Goal: Transaction & Acquisition: Book appointment/travel/reservation

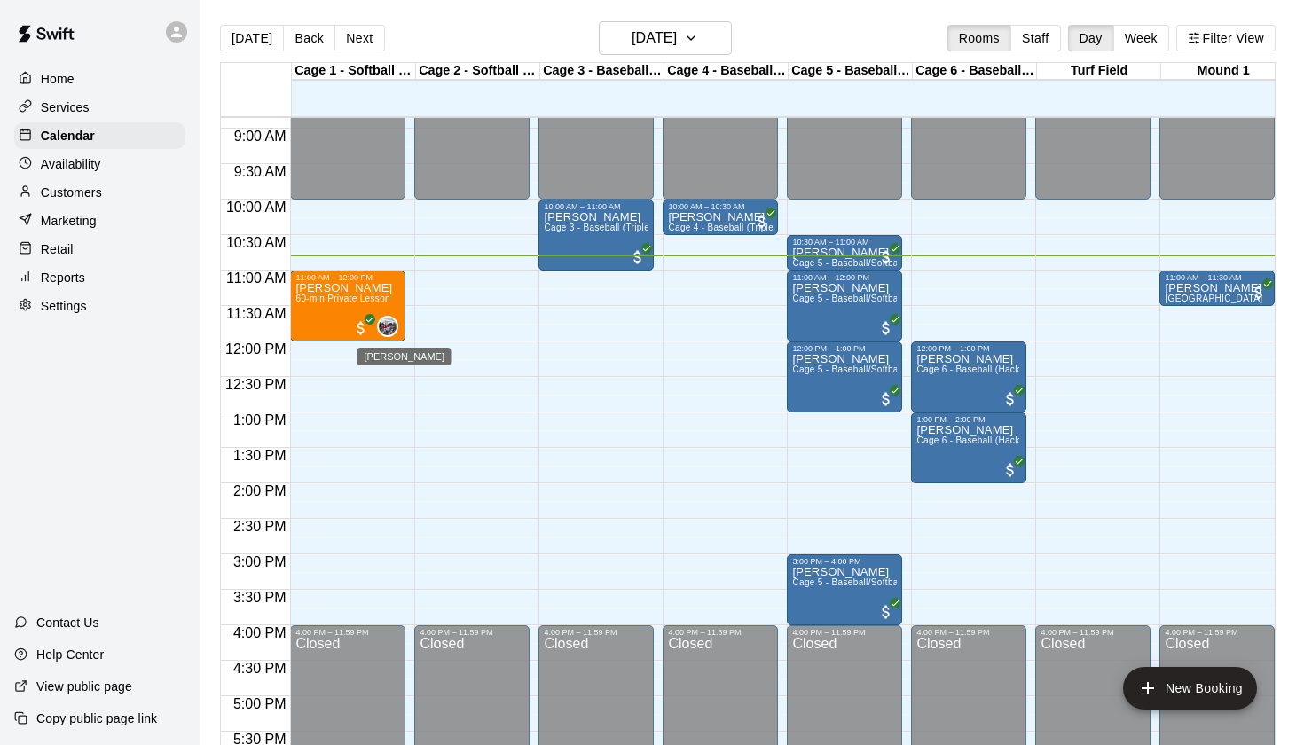
scroll to position [627, 0]
click at [1214, 289] on p "[PERSON_NAME]" at bounding box center [1214, 289] width 98 height 0
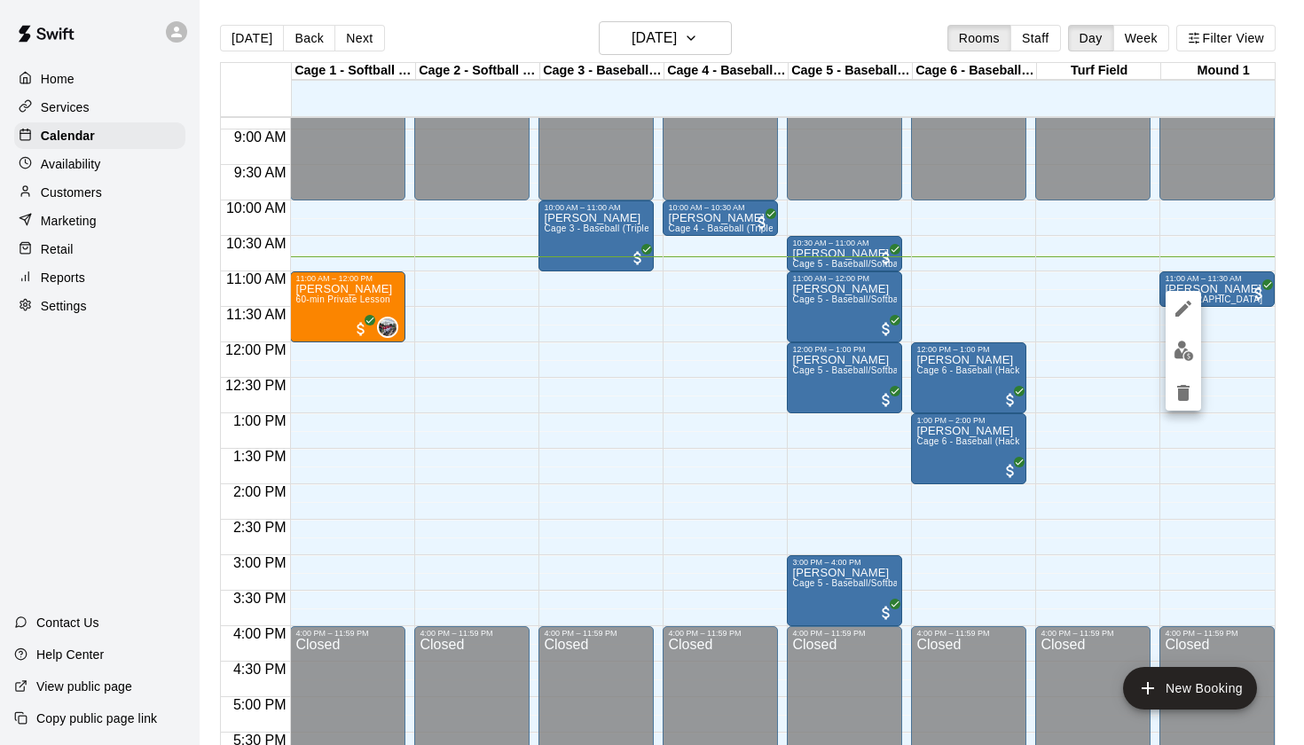
click at [1187, 348] on img "edit" at bounding box center [1184, 351] width 20 height 20
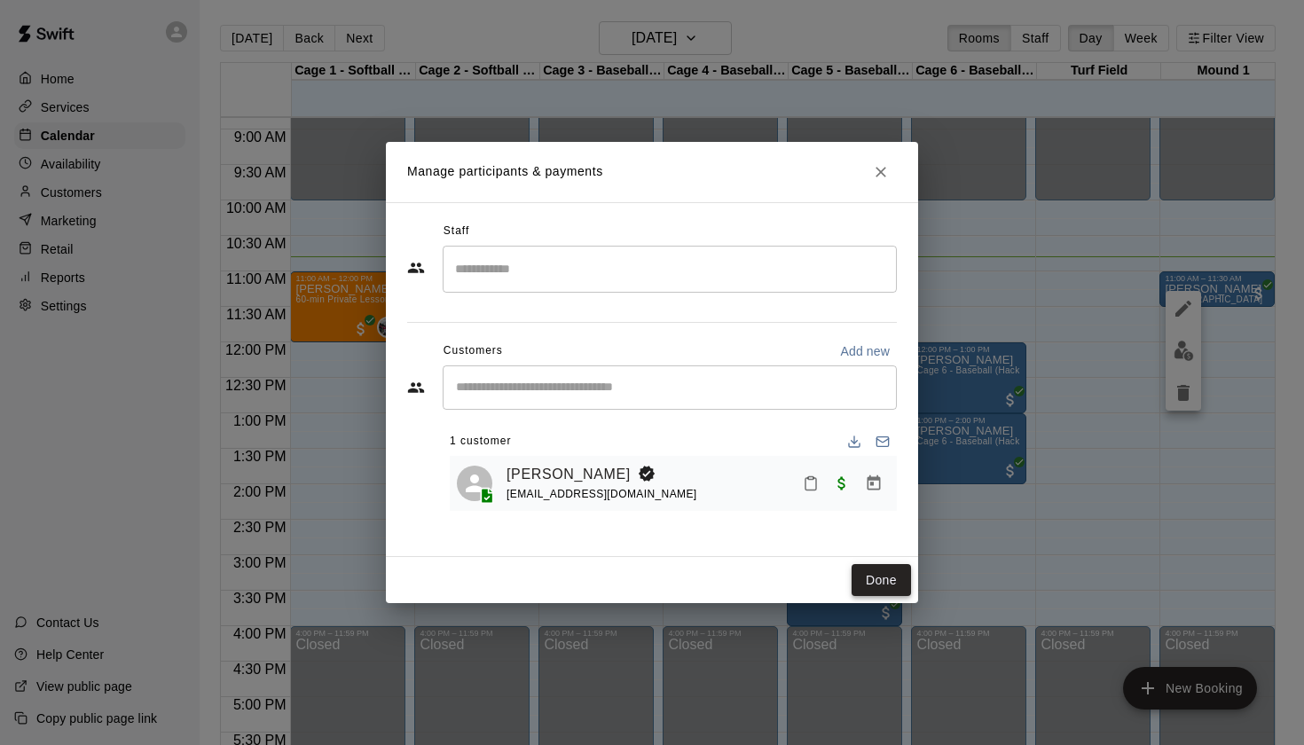
click at [883, 573] on button "Done" at bounding box center [881, 580] width 59 height 33
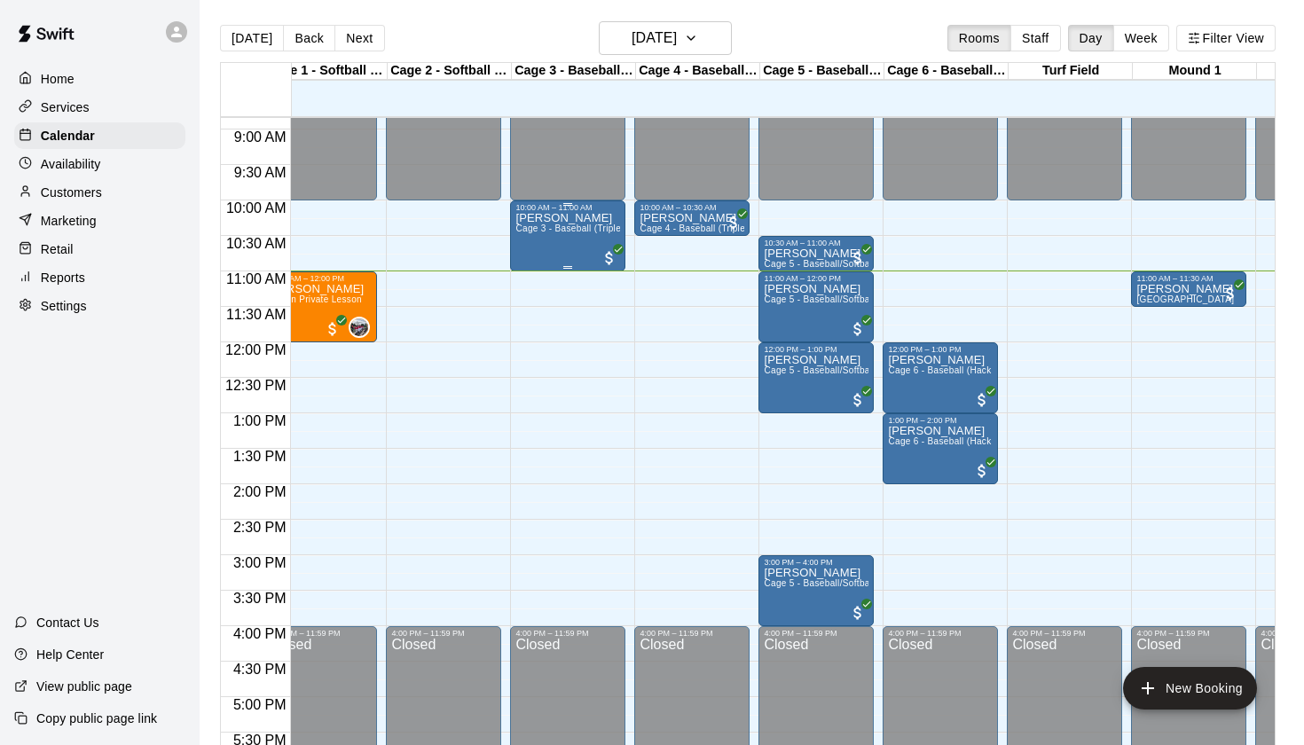
scroll to position [628, 28]
drag, startPoint x: 664, startPoint y: 272, endPoint x: 666, endPoint y: 294, distance: 22.3
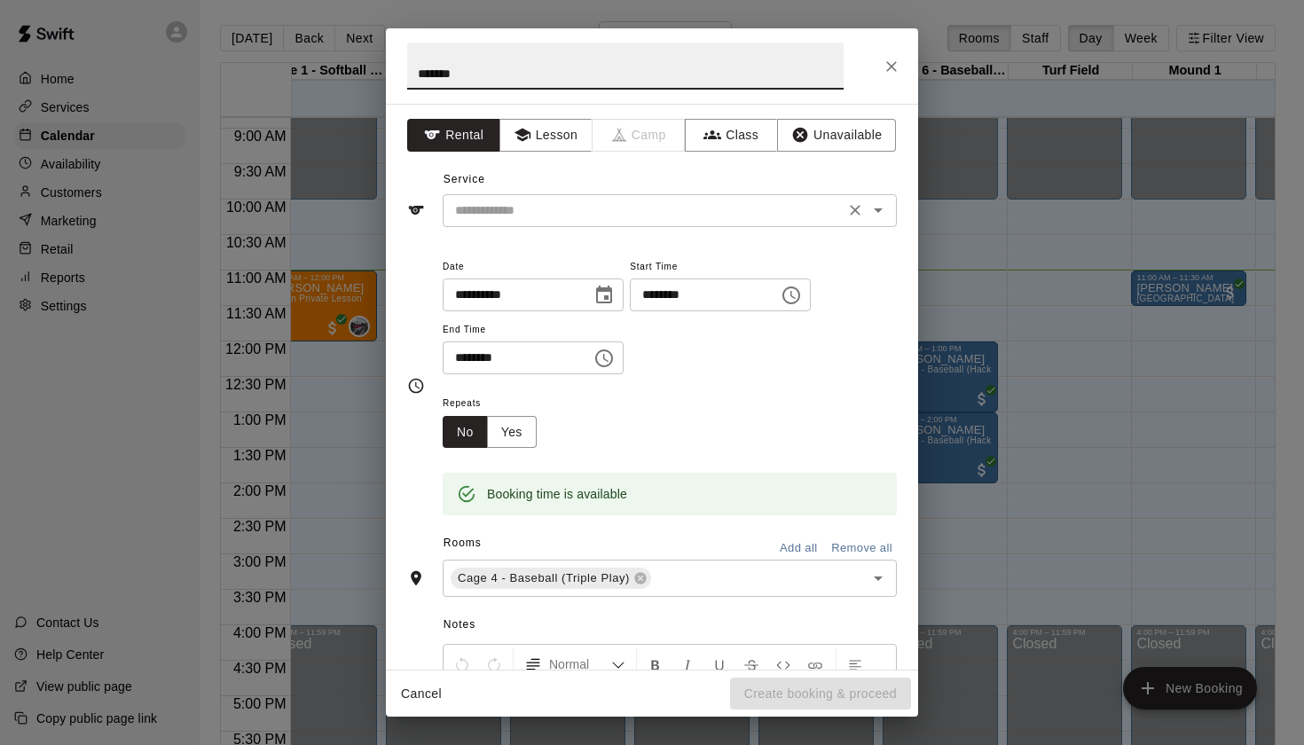
type input "*******"
click at [657, 203] on input "text" at bounding box center [643, 211] width 391 height 22
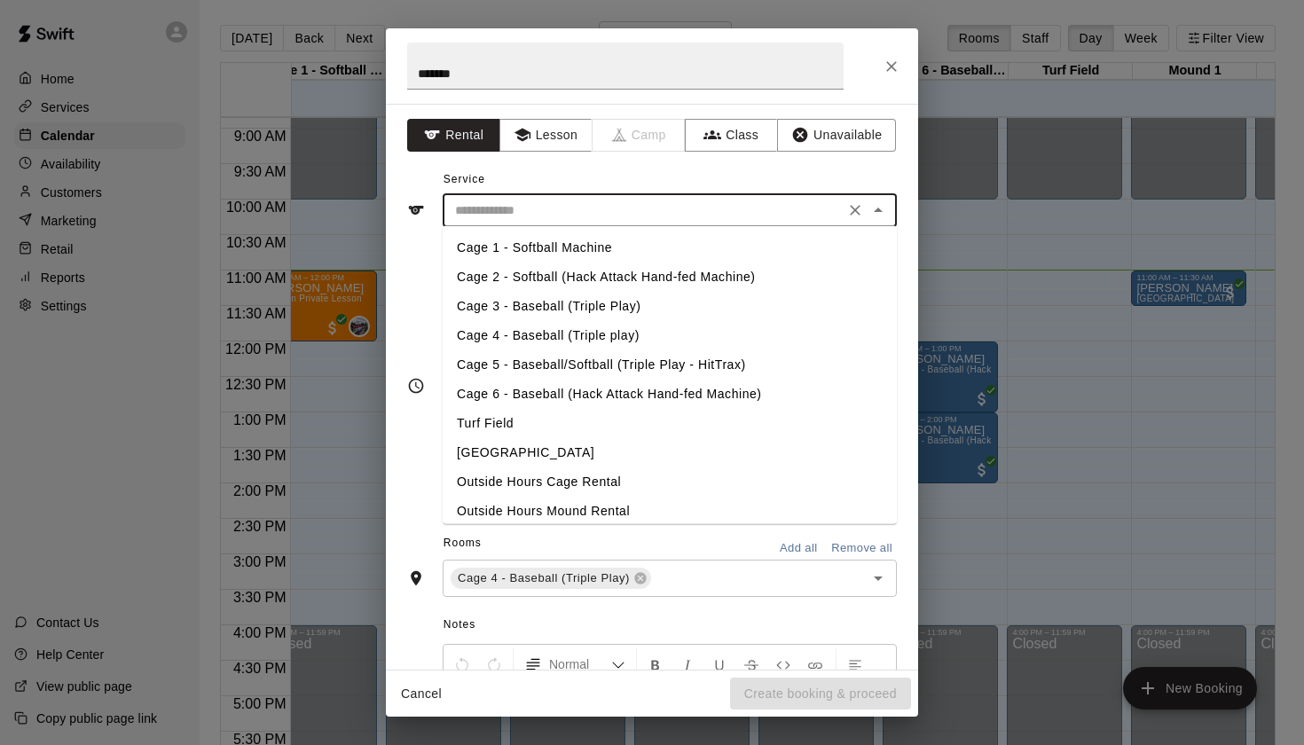
click at [597, 333] on li "Cage 4 - Baseball (Triple play)" at bounding box center [670, 335] width 454 height 29
type input "**********"
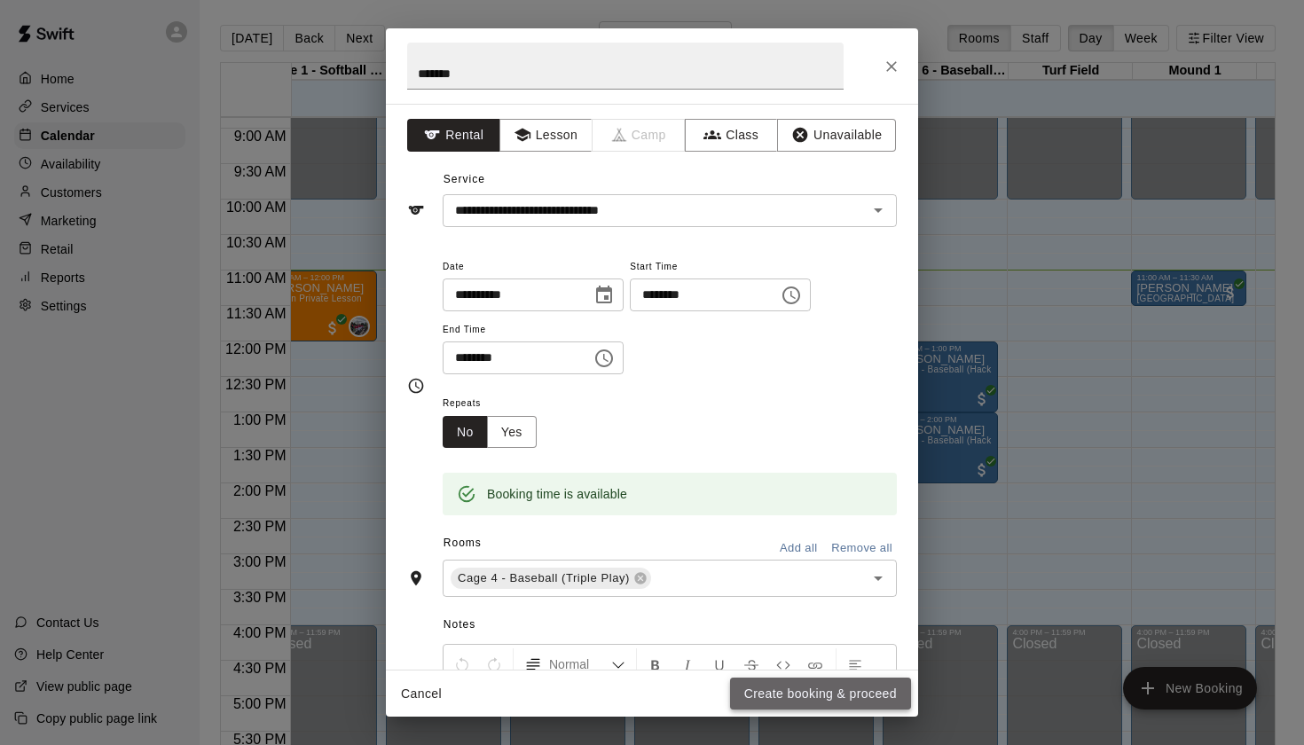
click at [780, 692] on button "Create booking & proceed" at bounding box center [820, 694] width 181 height 33
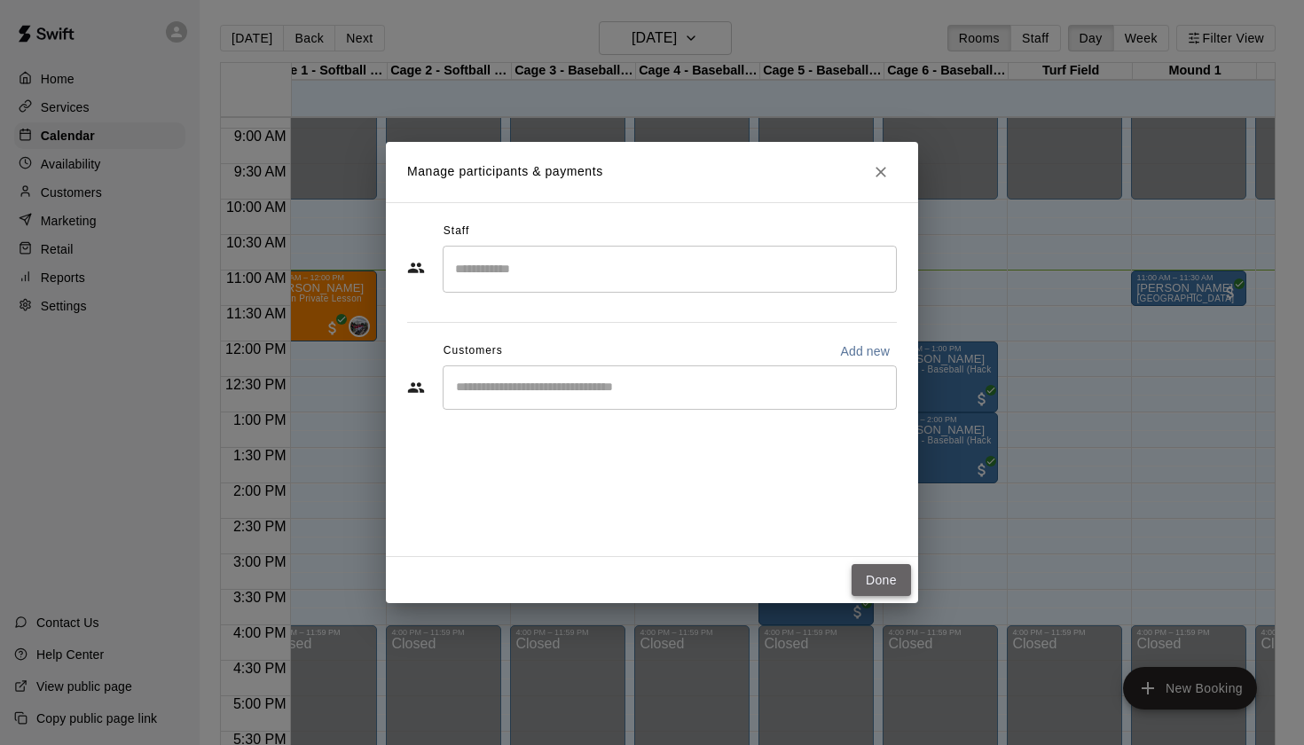
click at [857, 575] on button "Done" at bounding box center [881, 580] width 59 height 33
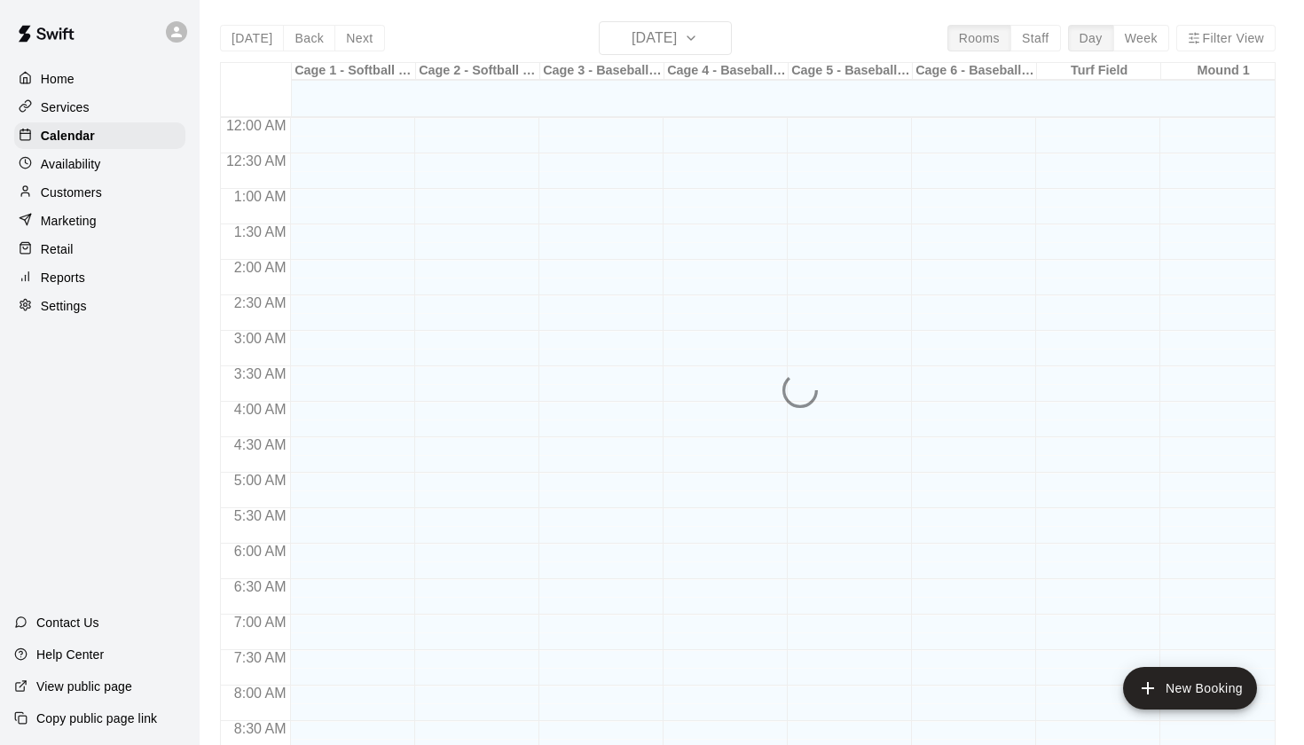
scroll to position [818, 0]
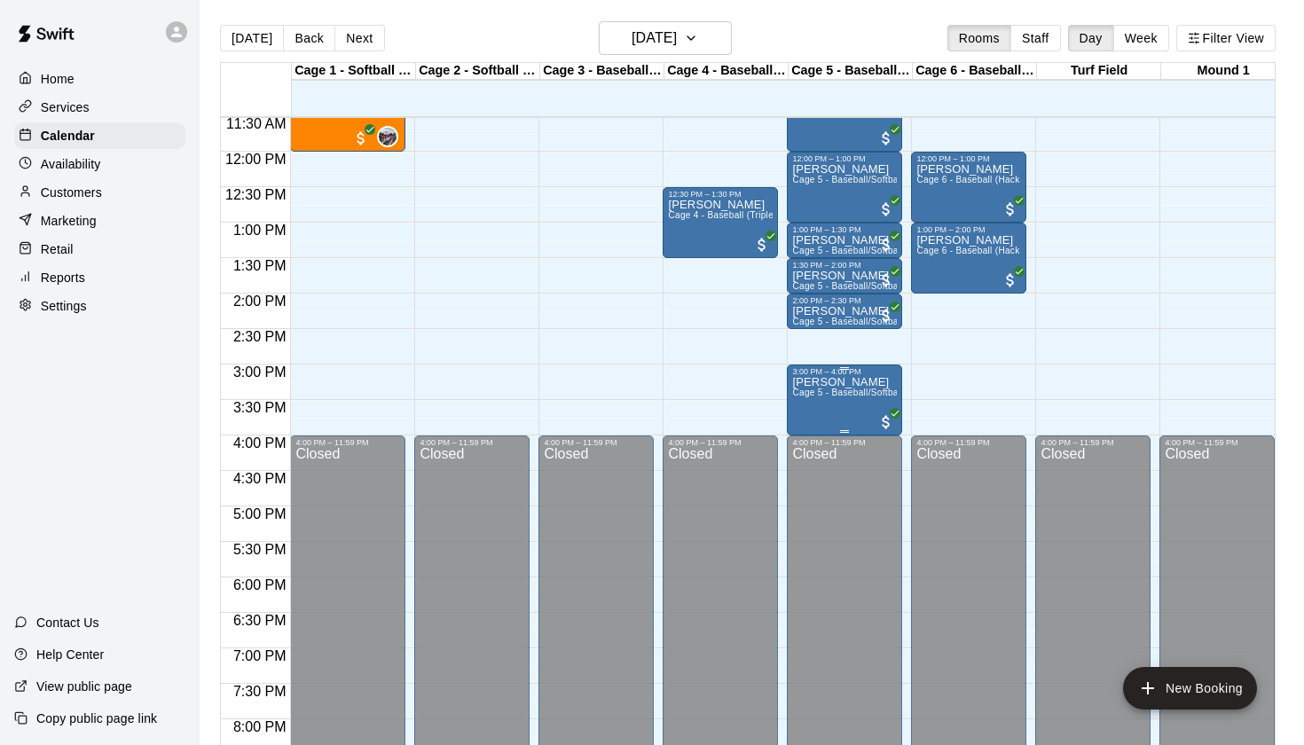
click at [806, 404] on div "[PERSON_NAME] 5 - Baseball/Softball (Triple Play - HitTrax)" at bounding box center [844, 748] width 105 height 745
click at [814, 477] on icon "delete" at bounding box center [811, 480] width 12 height 16
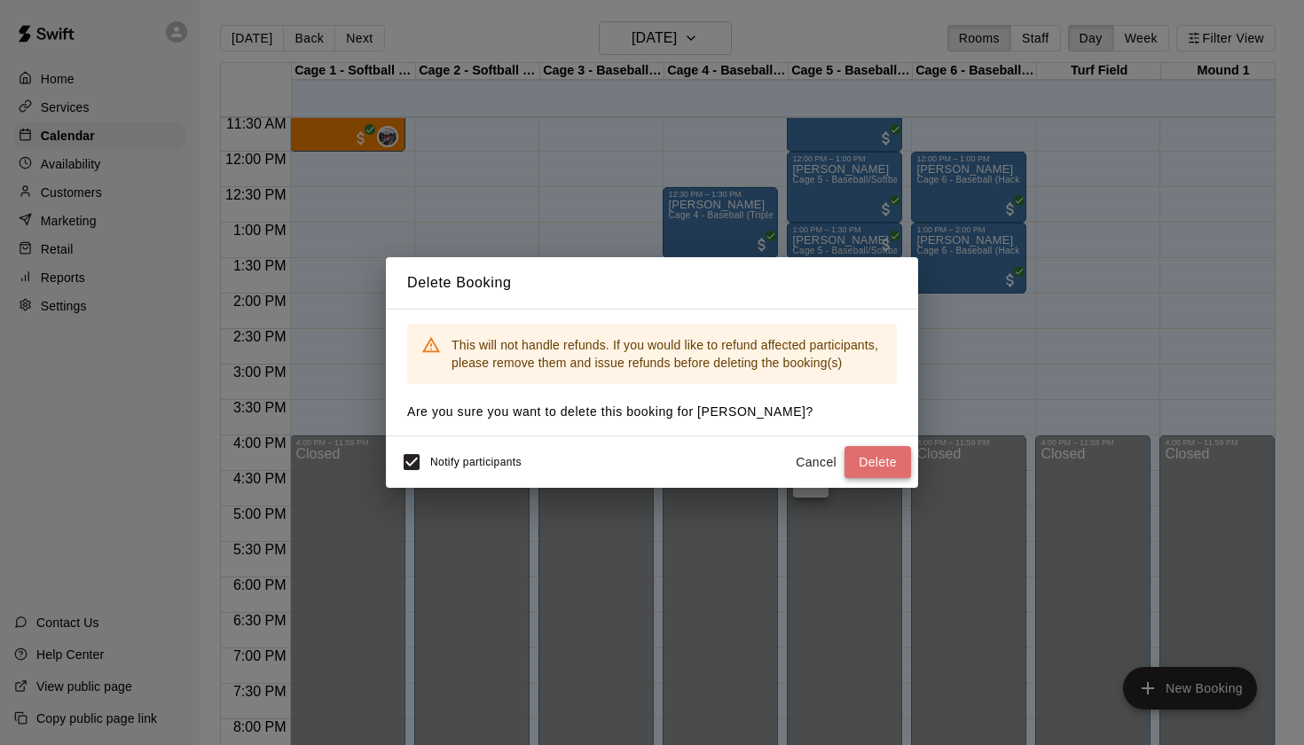
click at [856, 455] on button "Delete" at bounding box center [878, 462] width 67 height 33
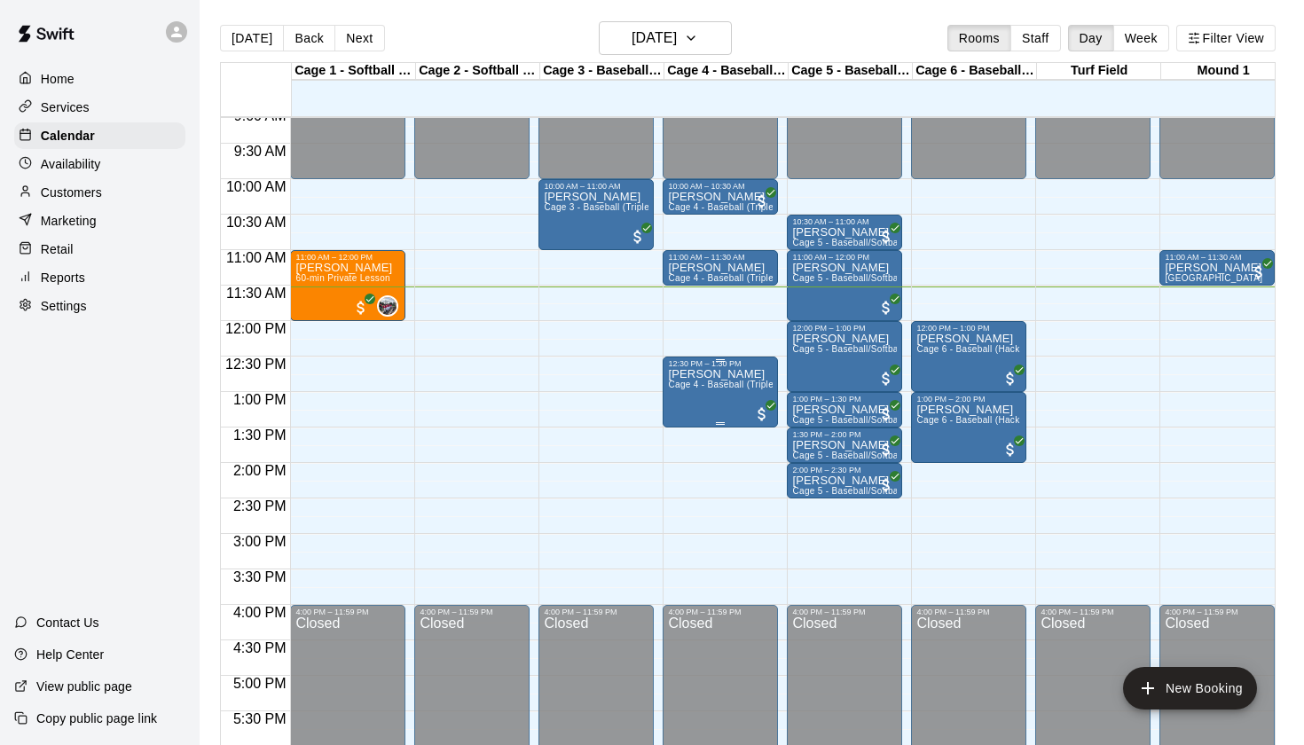
scroll to position [649, 0]
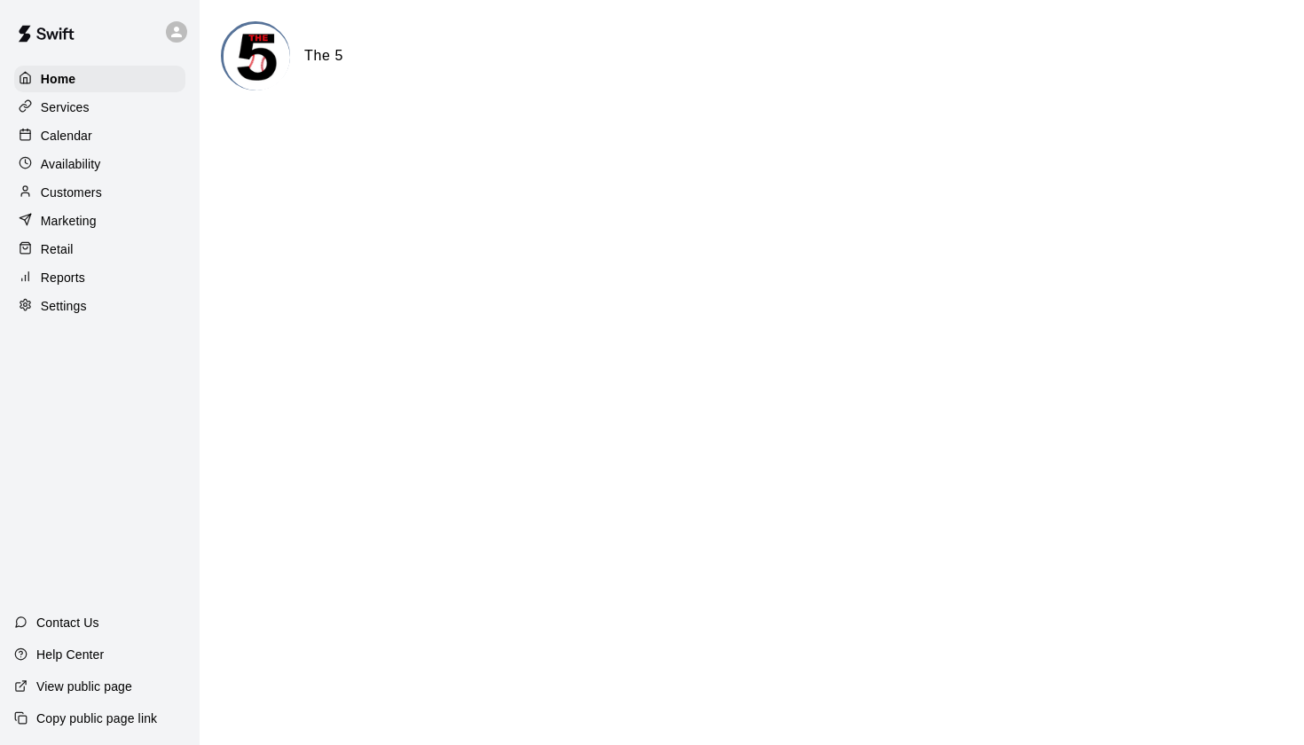
click at [98, 138] on div "Calendar" at bounding box center [99, 135] width 171 height 27
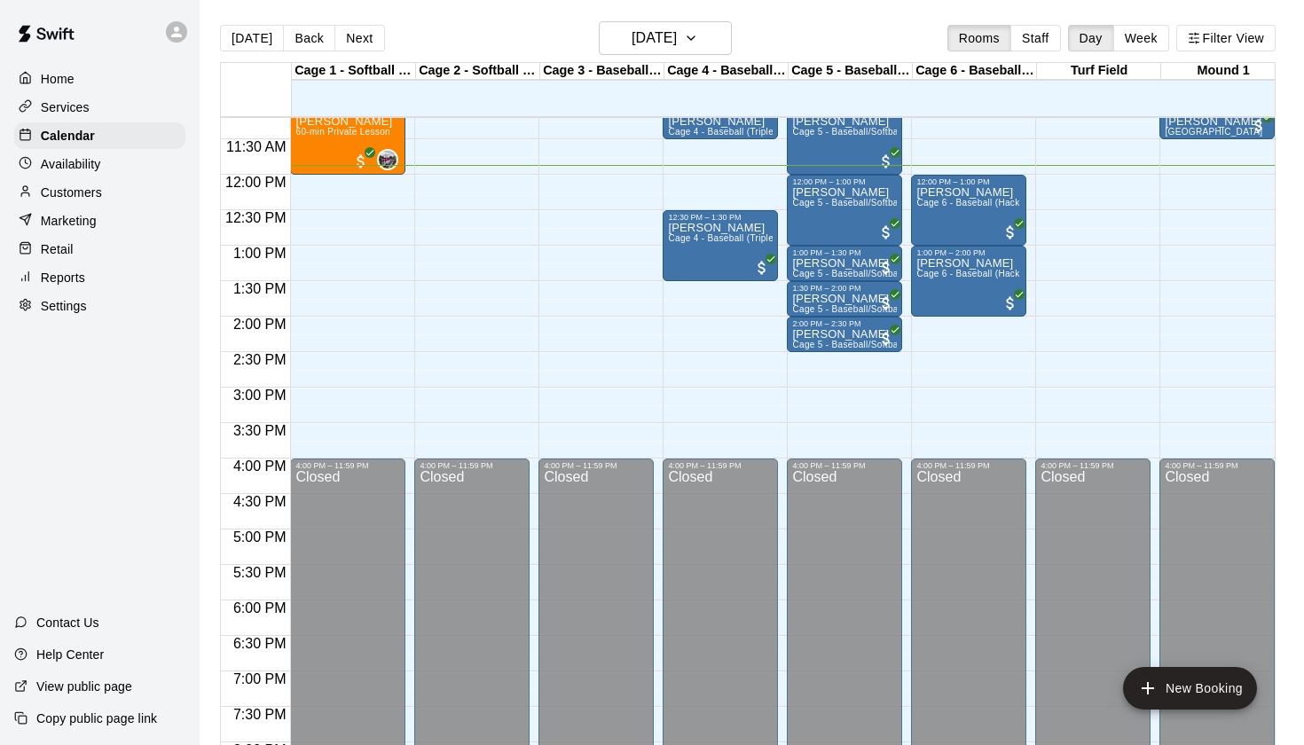
scroll to position [785, 0]
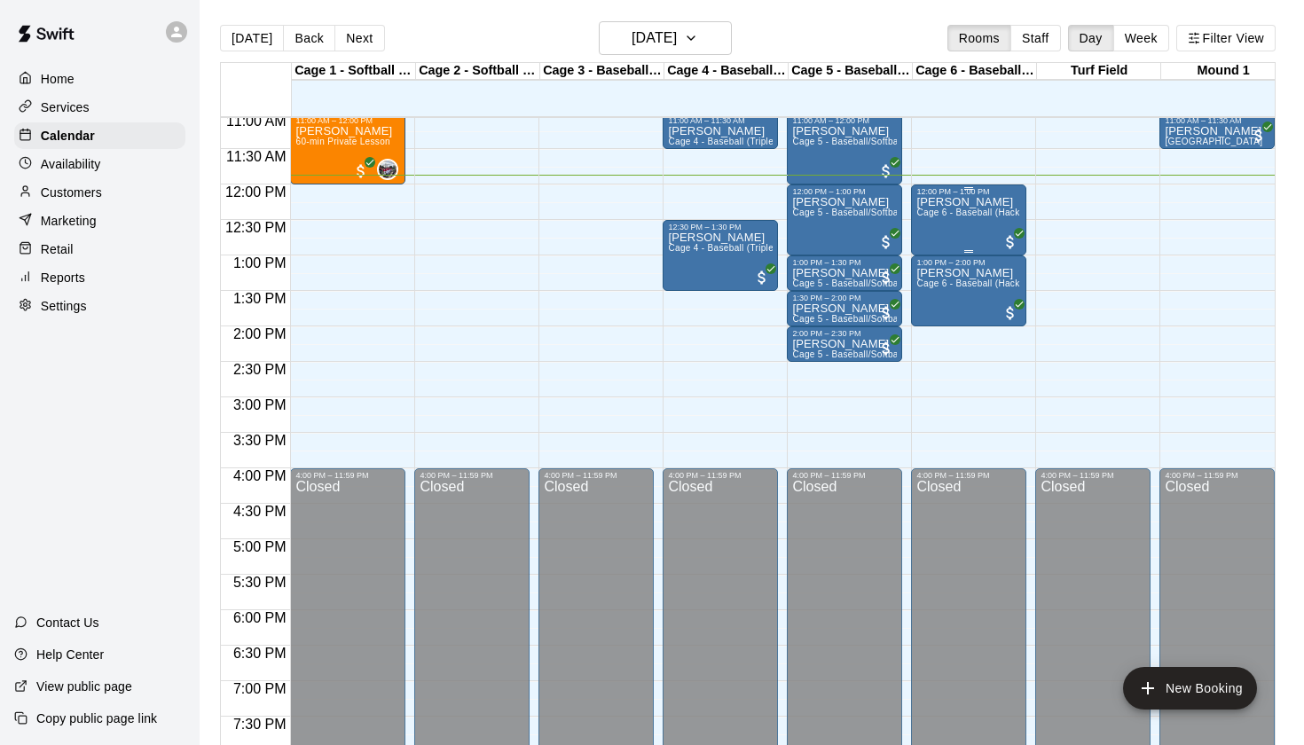
click at [944, 202] on p "[PERSON_NAME]" at bounding box center [969, 202] width 105 height 0
click at [942, 271] on img "edit" at bounding box center [936, 264] width 20 height 20
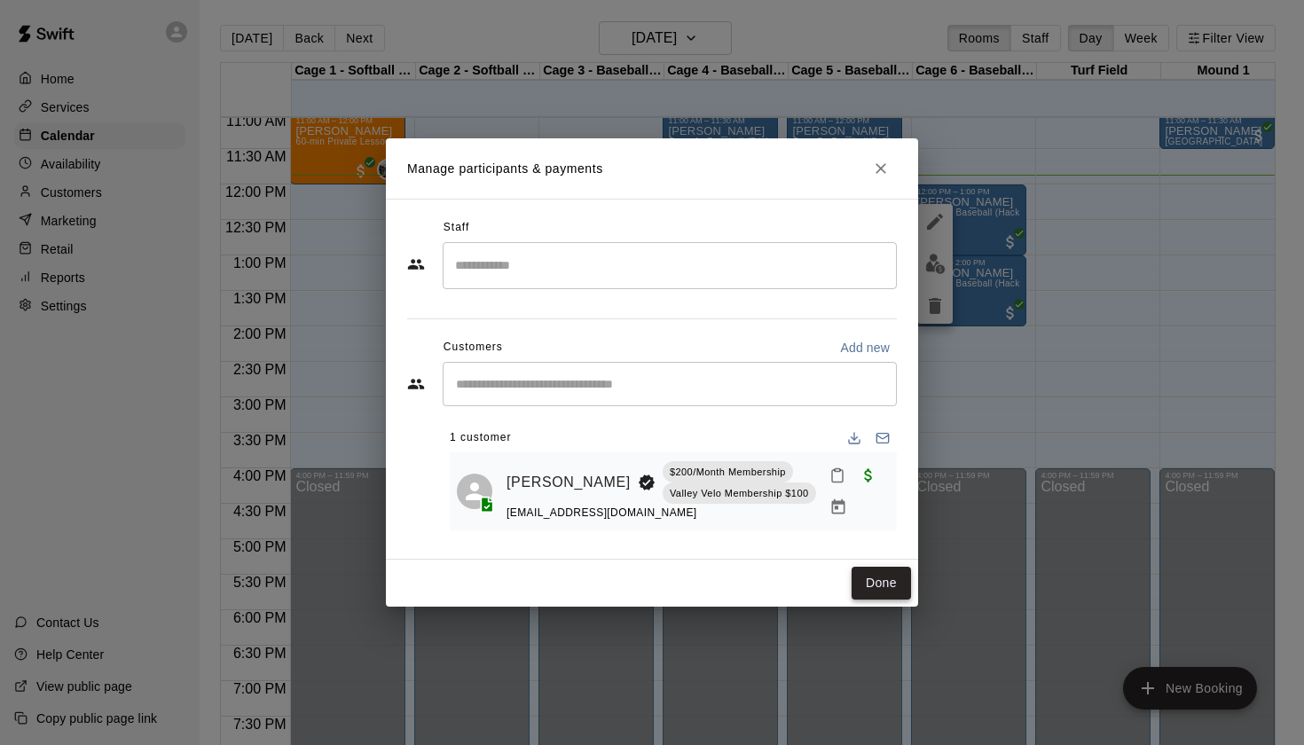
click at [871, 583] on button "Done" at bounding box center [881, 583] width 59 height 33
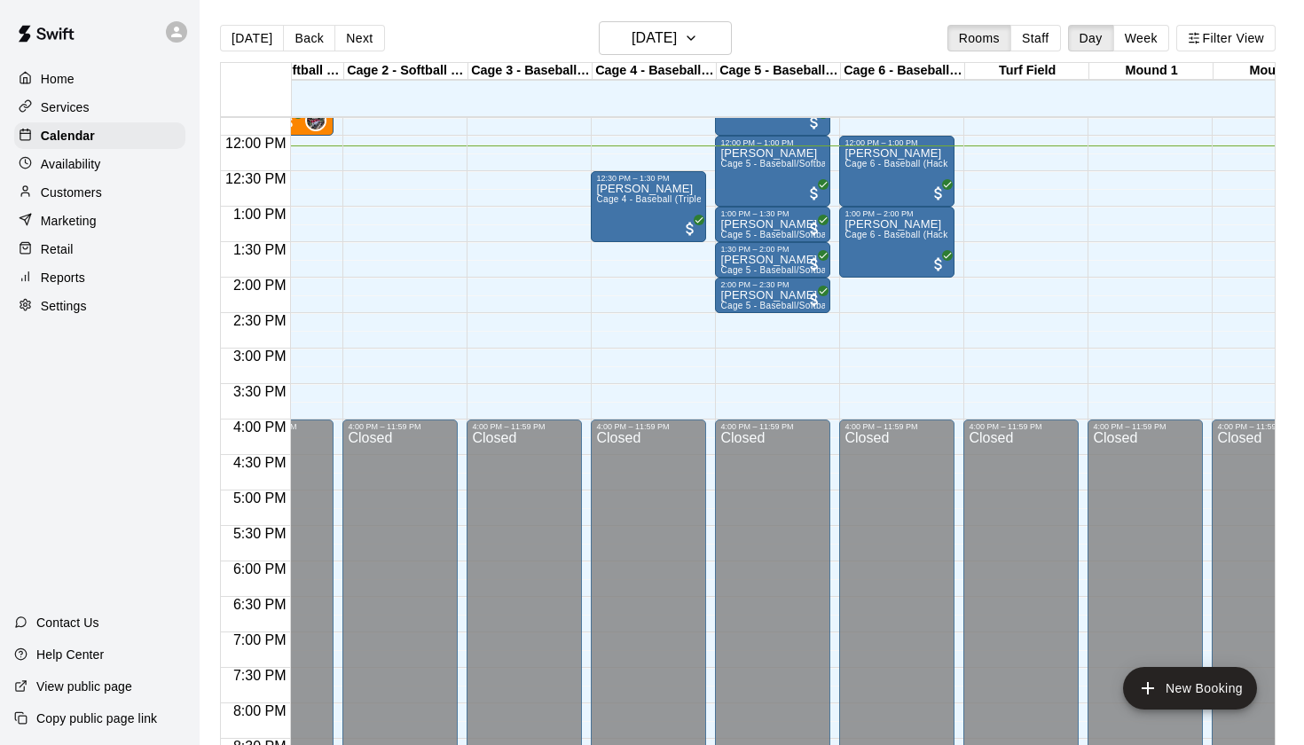
scroll to position [825, 72]
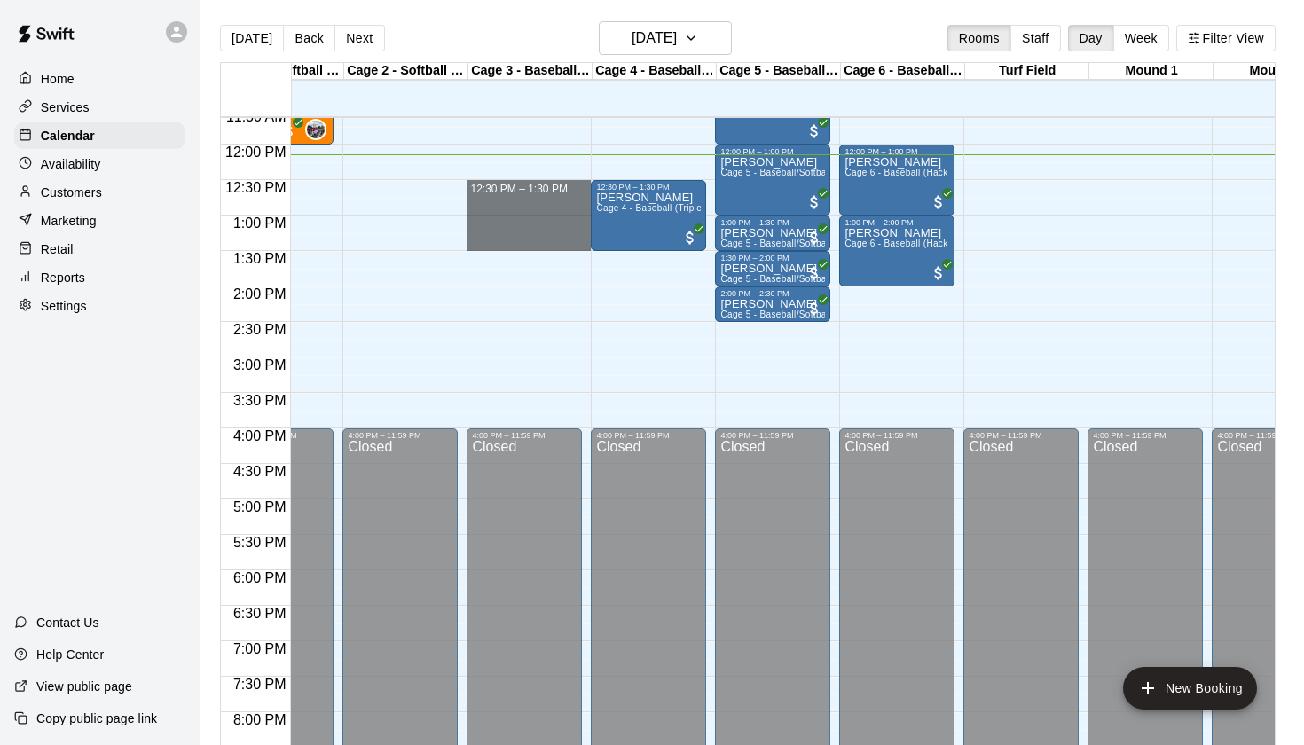
drag, startPoint x: 505, startPoint y: 183, endPoint x: 509, endPoint y: 237, distance: 54.3
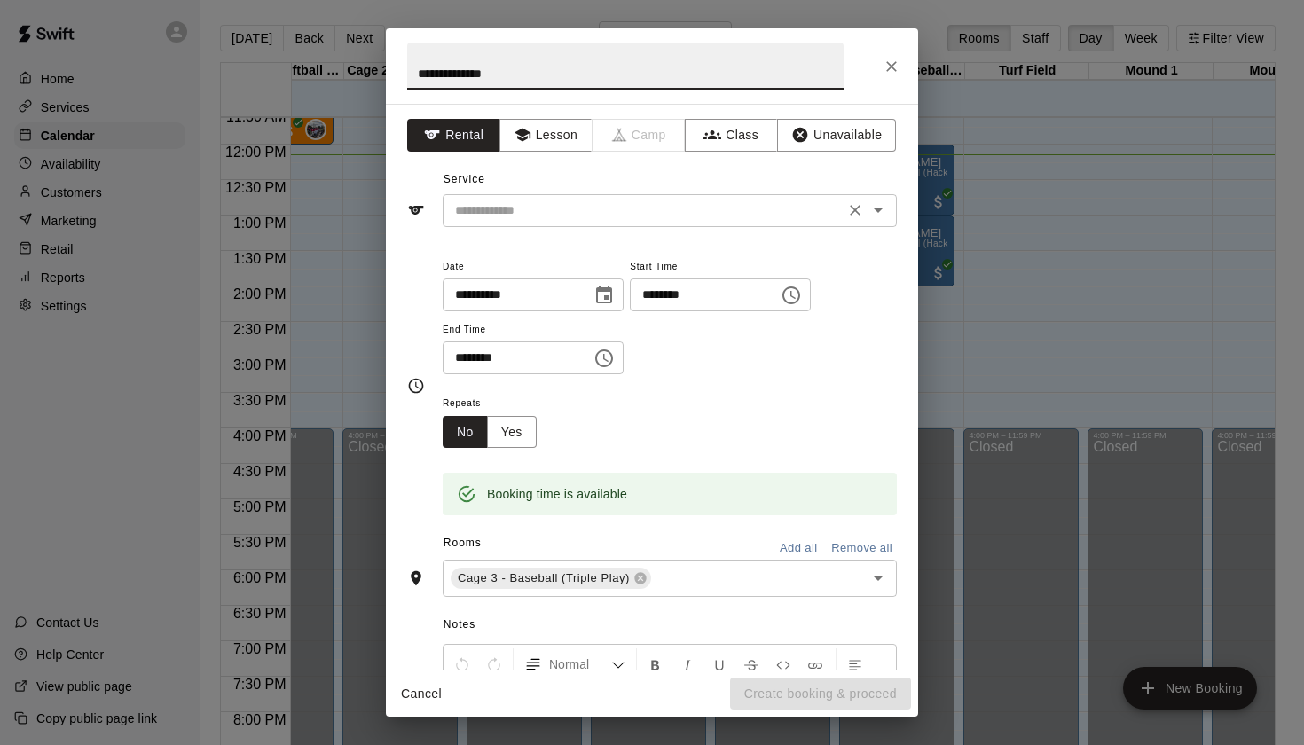
drag, startPoint x: 523, startPoint y: 106, endPoint x: 548, endPoint y: 225, distance: 122.5
click at [548, 225] on div "​" at bounding box center [670, 210] width 454 height 33
type input "**********"
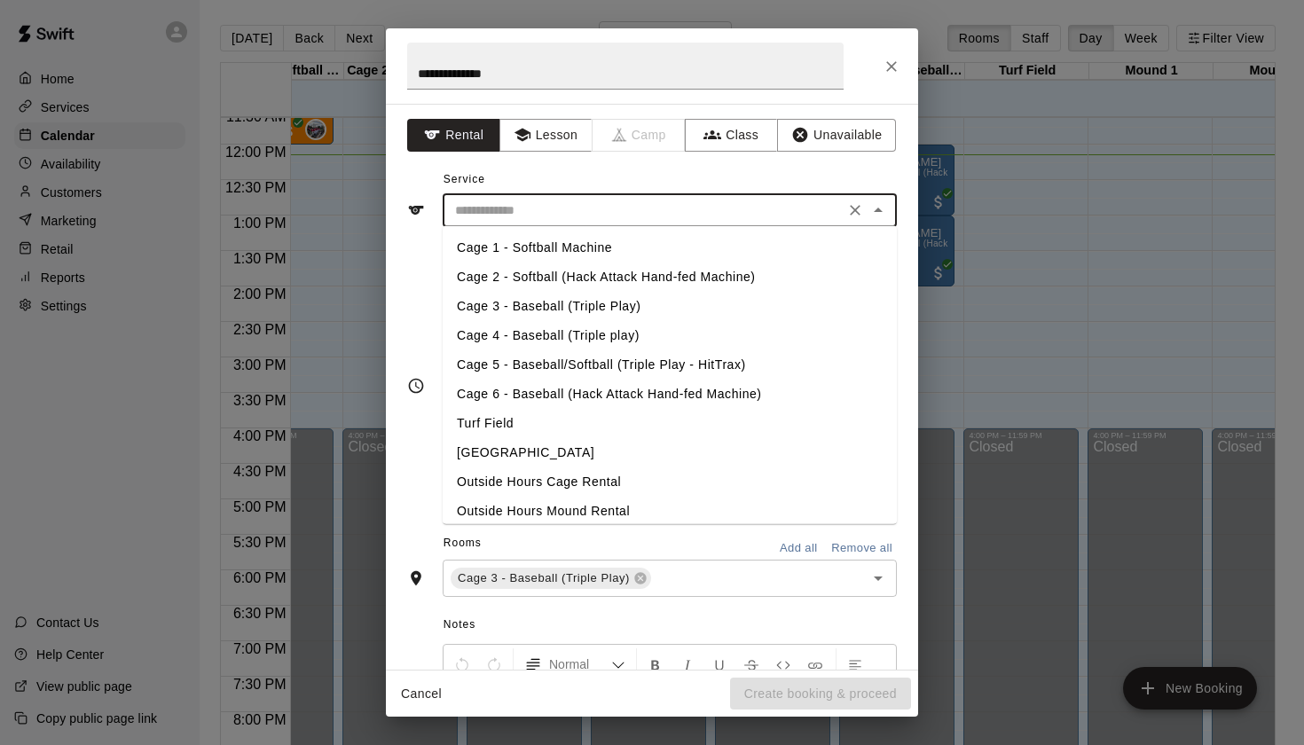
click at [512, 304] on li "Cage 3 - Baseball (Triple Play)" at bounding box center [670, 306] width 454 height 29
type input "**********"
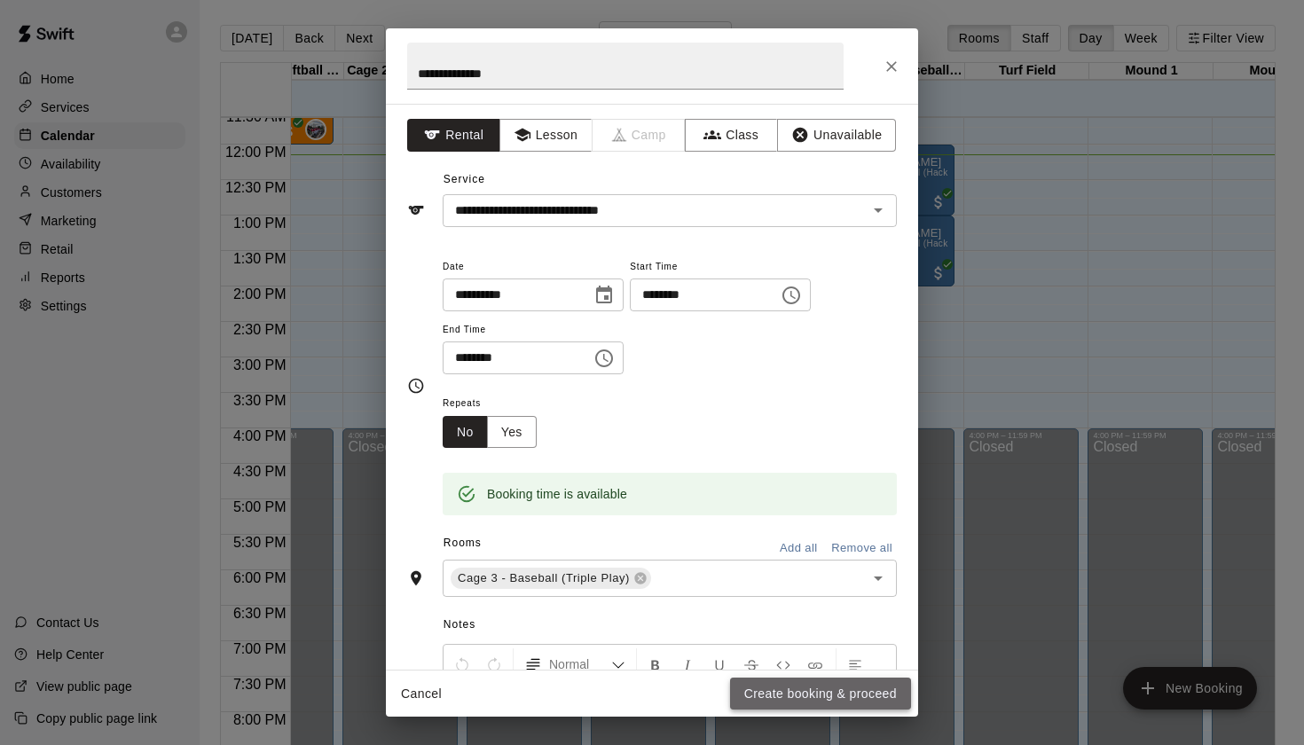
click at [789, 695] on button "Create booking & proceed" at bounding box center [820, 694] width 181 height 33
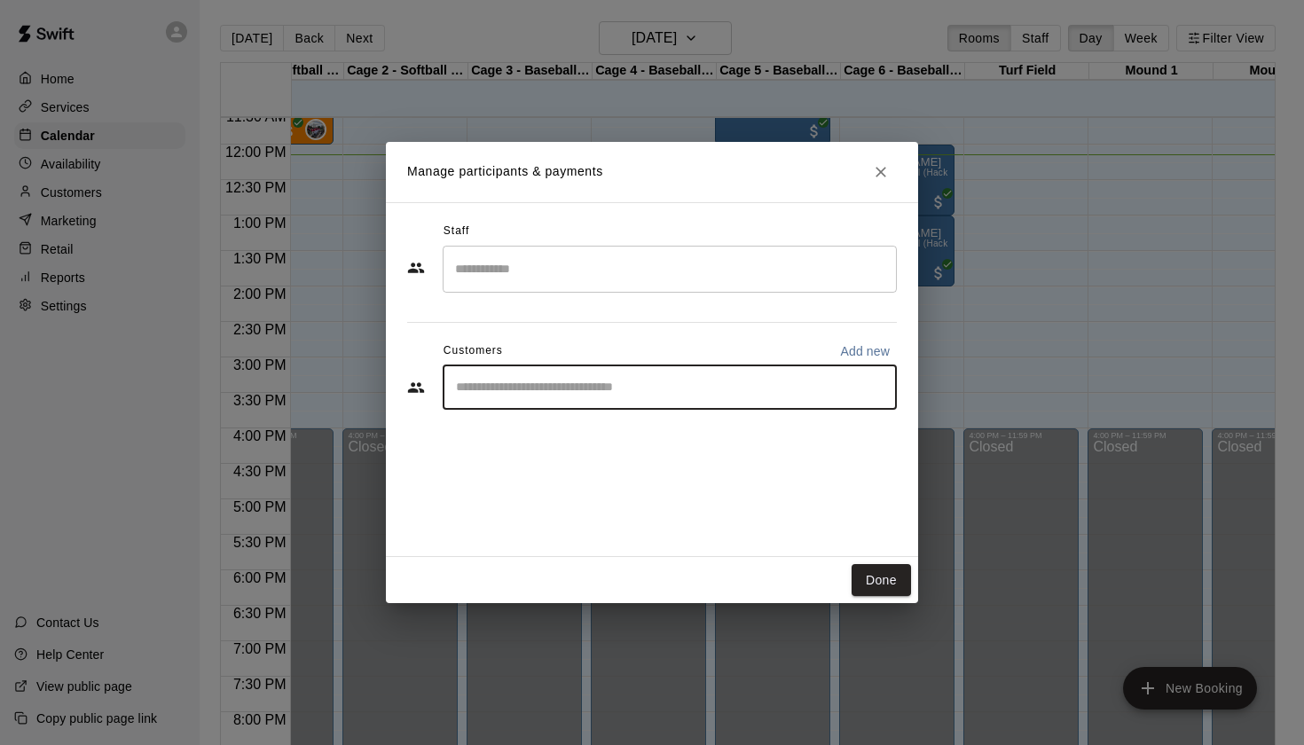
click at [542, 388] on input "Start typing to search customers..." at bounding box center [670, 388] width 438 height 18
type input "*"
type input "******"
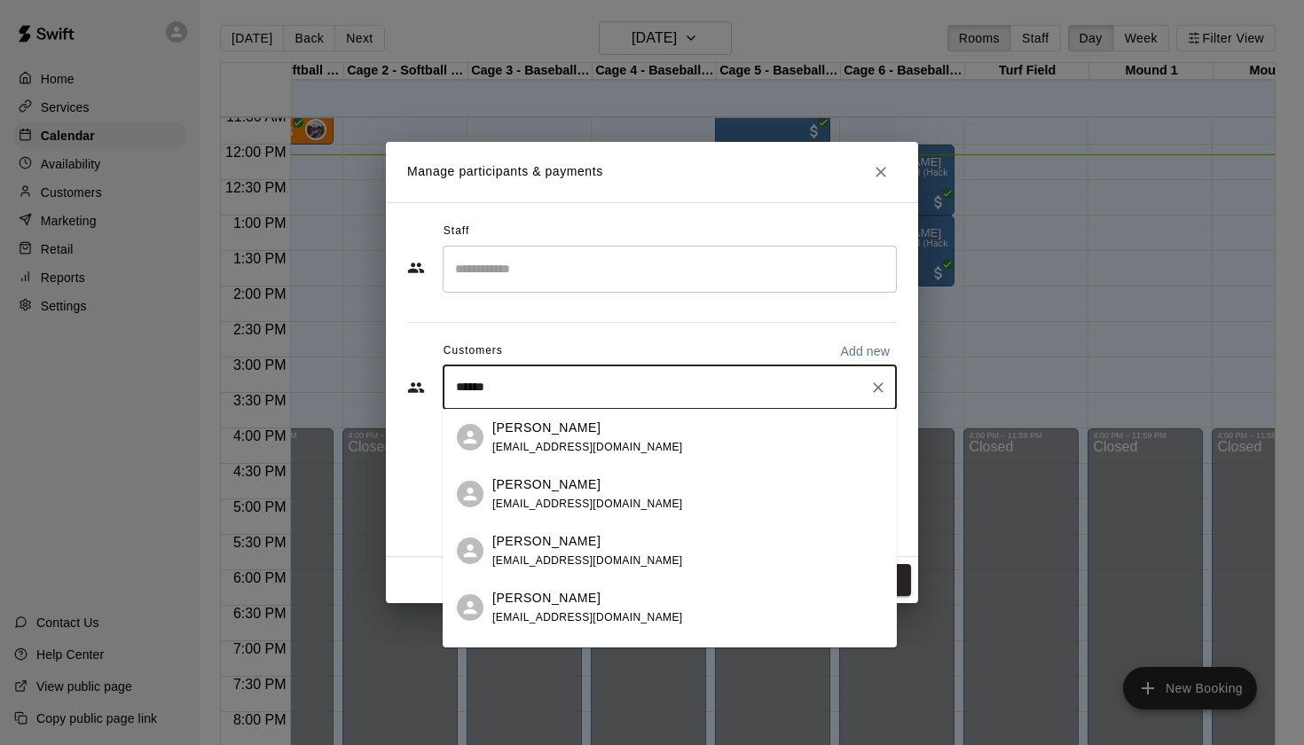
click at [563, 595] on p "Anthony Mendez" at bounding box center [546, 598] width 108 height 19
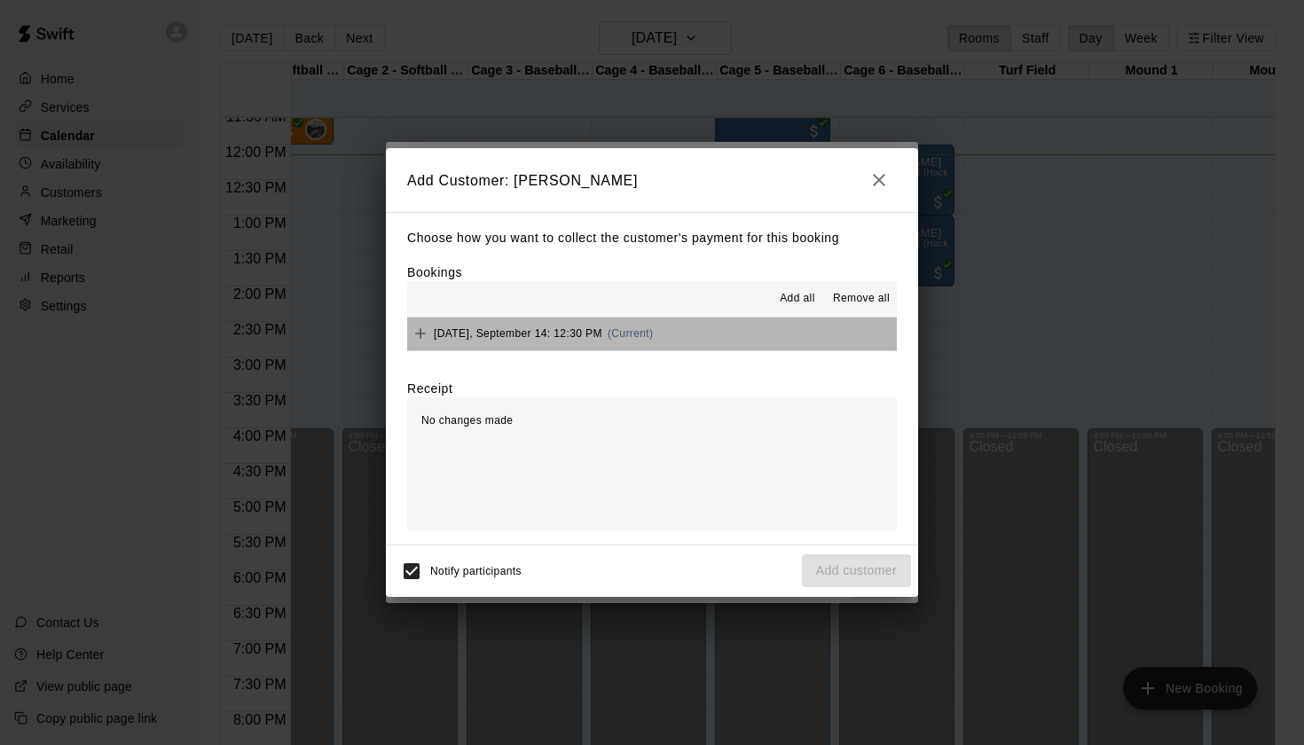
click at [628, 332] on span "(Current)" at bounding box center [631, 333] width 46 height 12
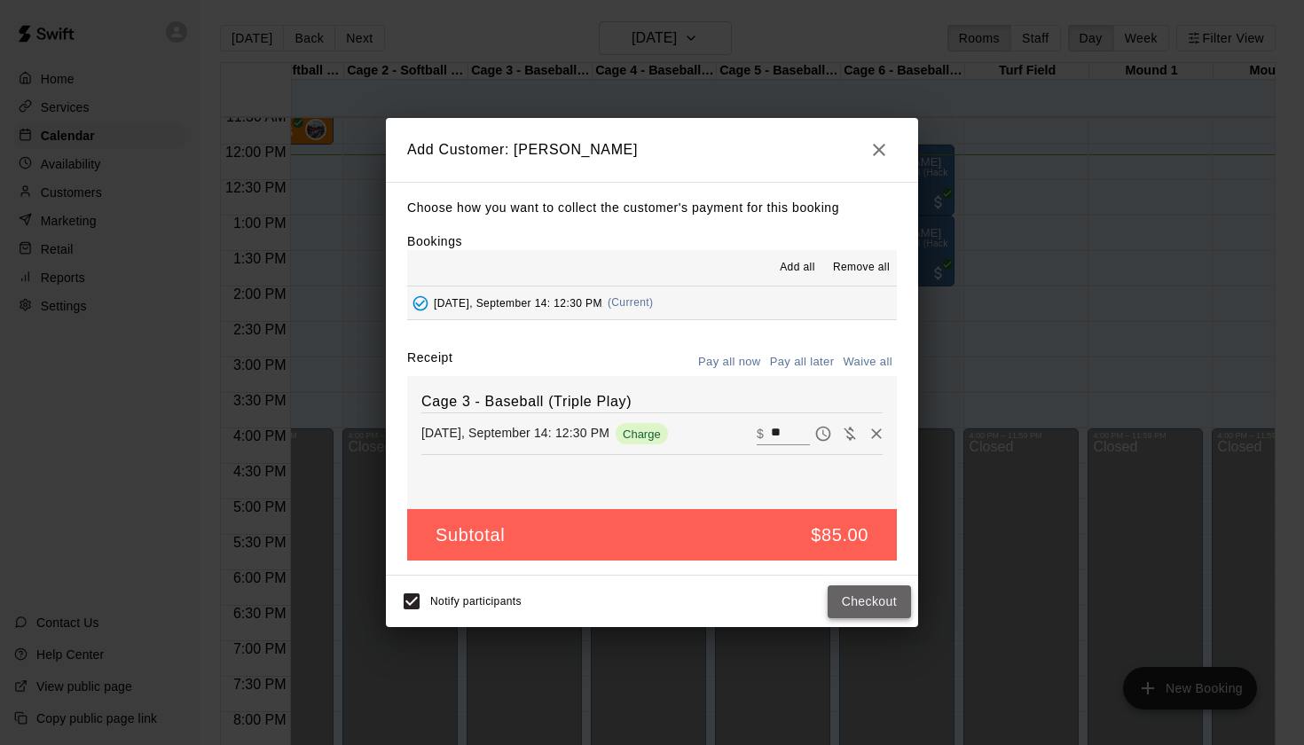
click at [868, 599] on button "Checkout" at bounding box center [869, 602] width 83 height 33
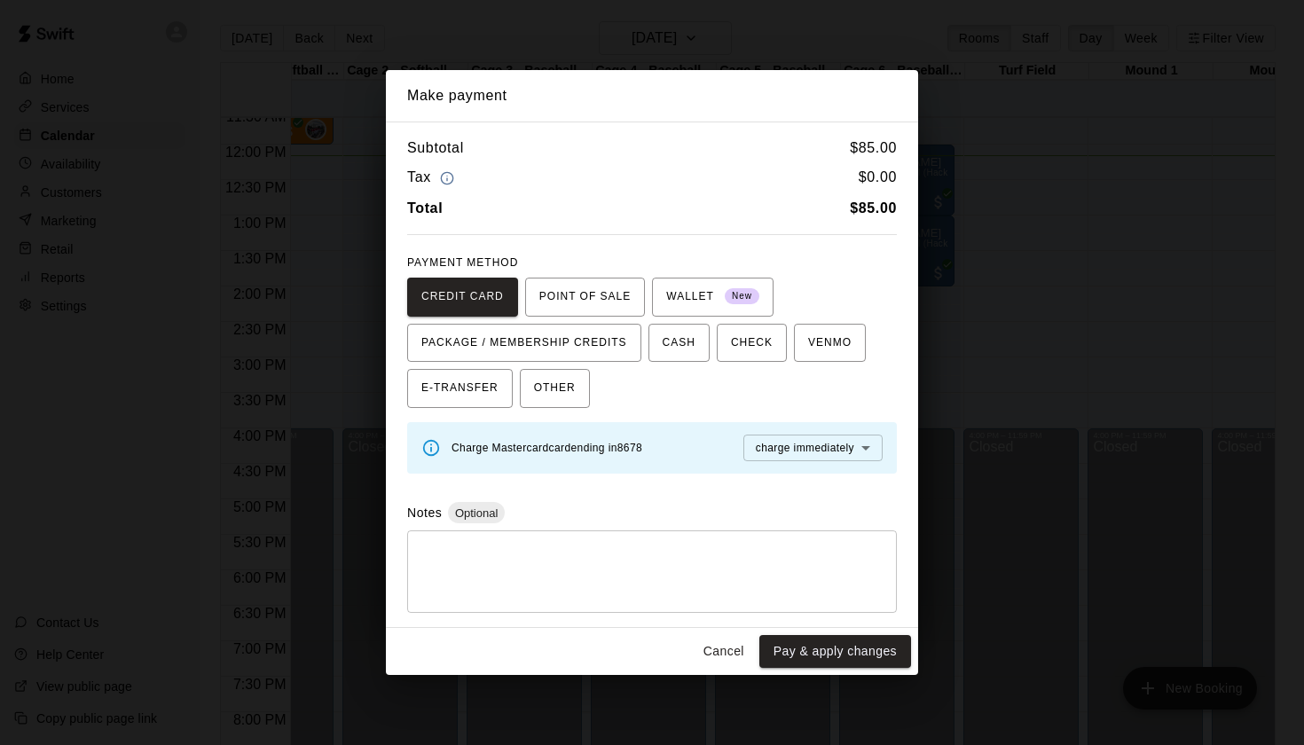
click at [813, 446] on body "Home Services Calendar Availability Customers Marketing Retail Reports Settings…" at bounding box center [652, 387] width 1304 height 774
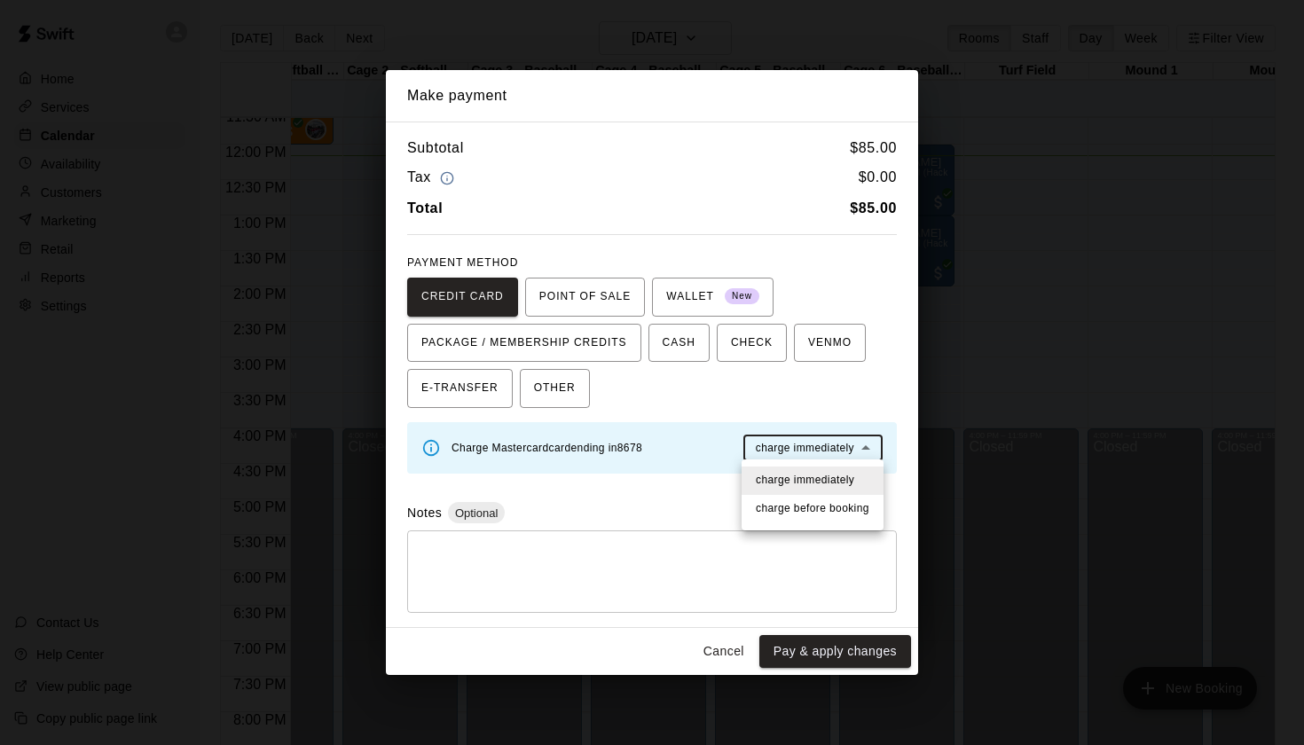
click at [813, 446] on div at bounding box center [652, 372] width 1304 height 745
click at [547, 390] on span "OTHER" at bounding box center [555, 388] width 42 height 28
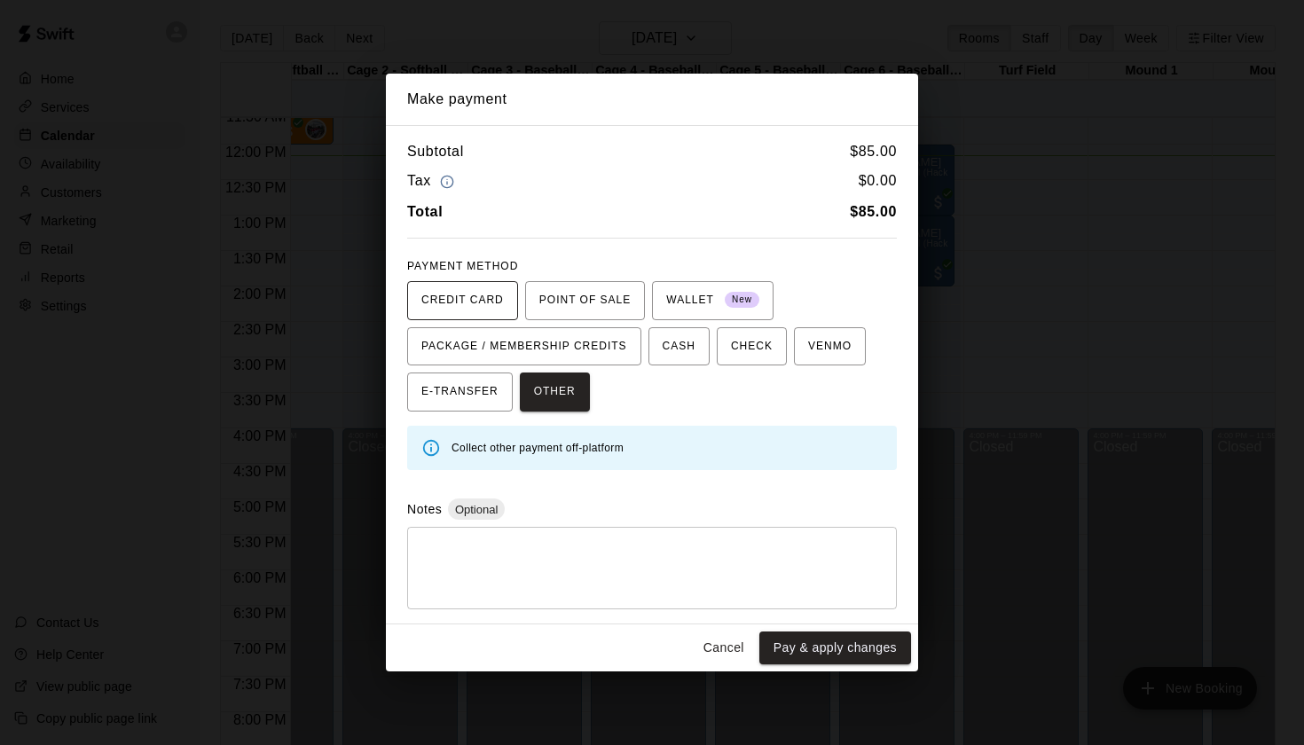
click at [461, 295] on span "CREDIT CARD" at bounding box center [463, 301] width 83 height 28
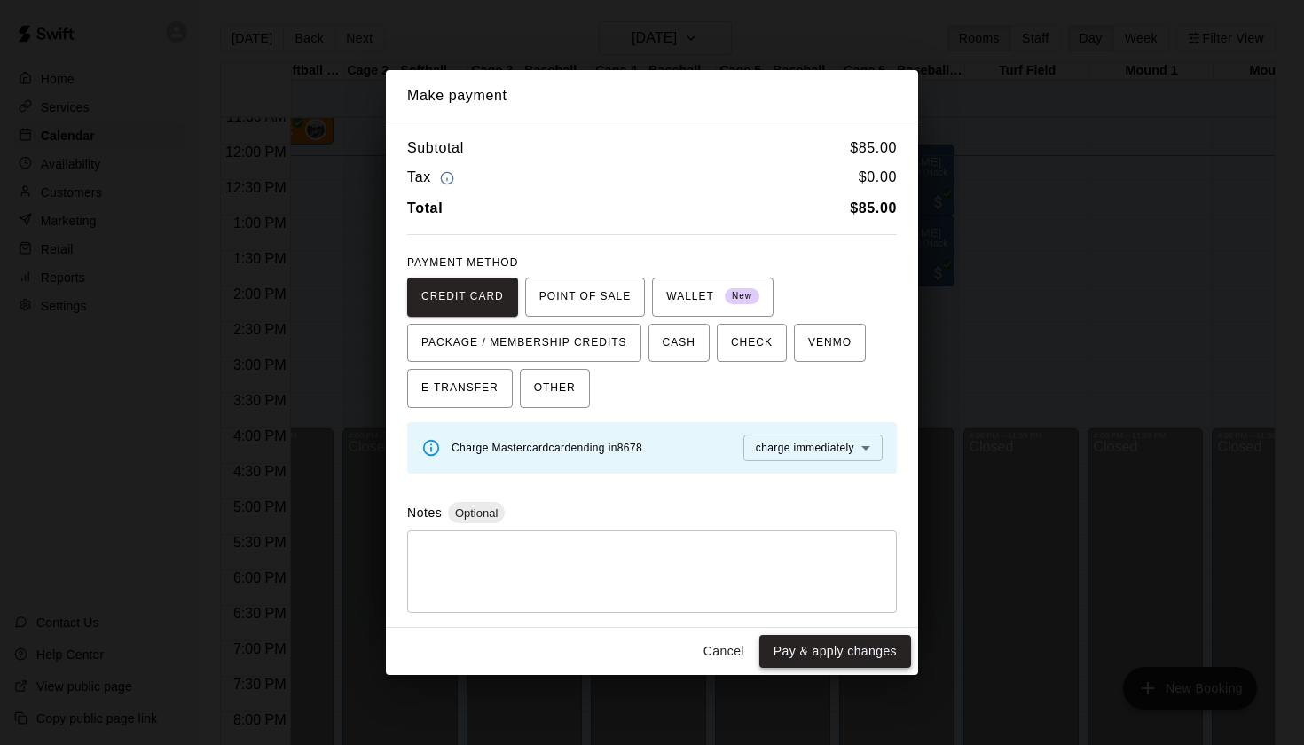
click at [831, 650] on button "Pay & apply changes" at bounding box center [836, 651] width 152 height 33
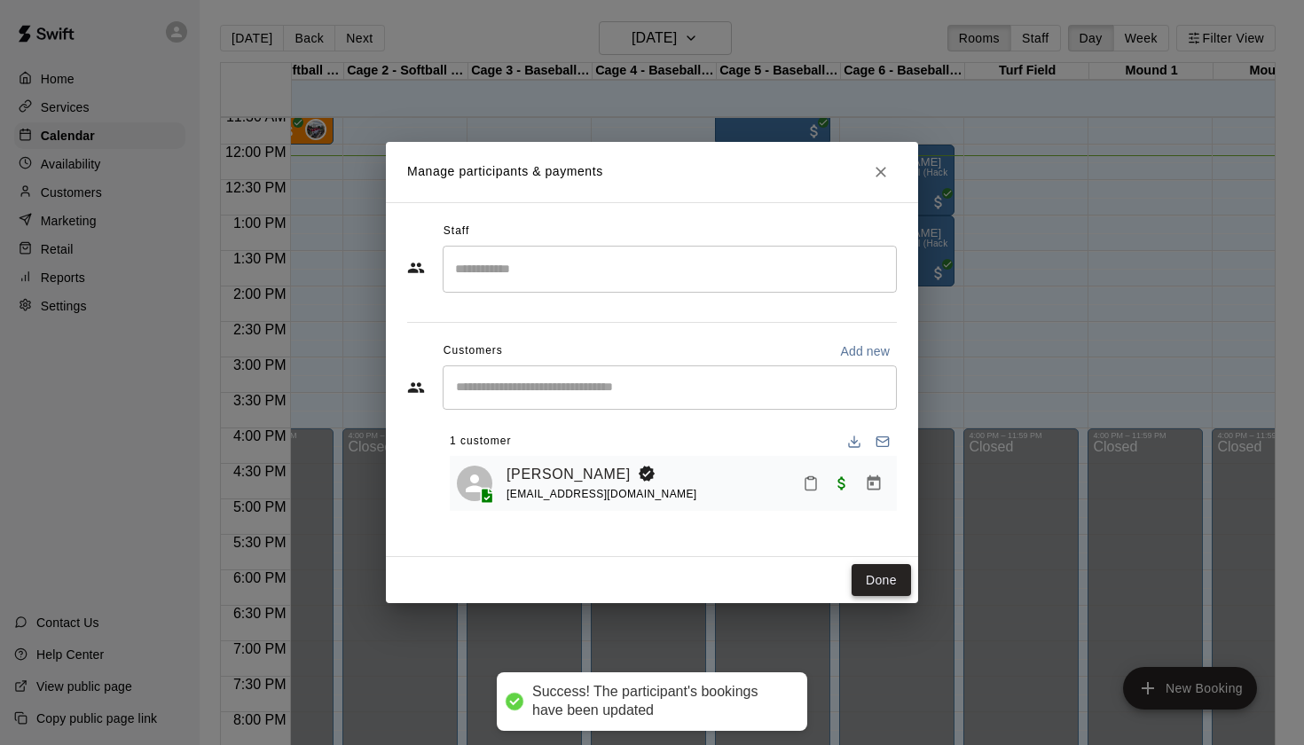
click at [878, 582] on button "Done" at bounding box center [881, 580] width 59 height 33
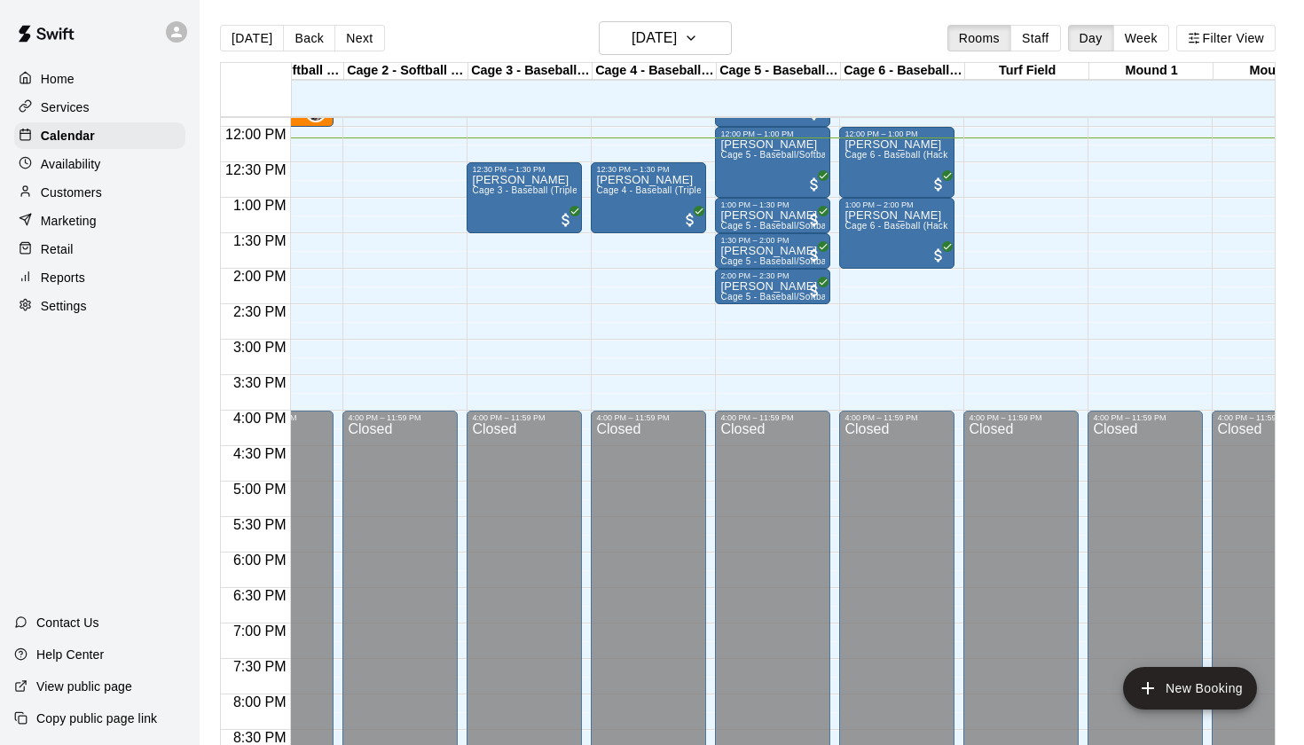
scroll to position [847, 72]
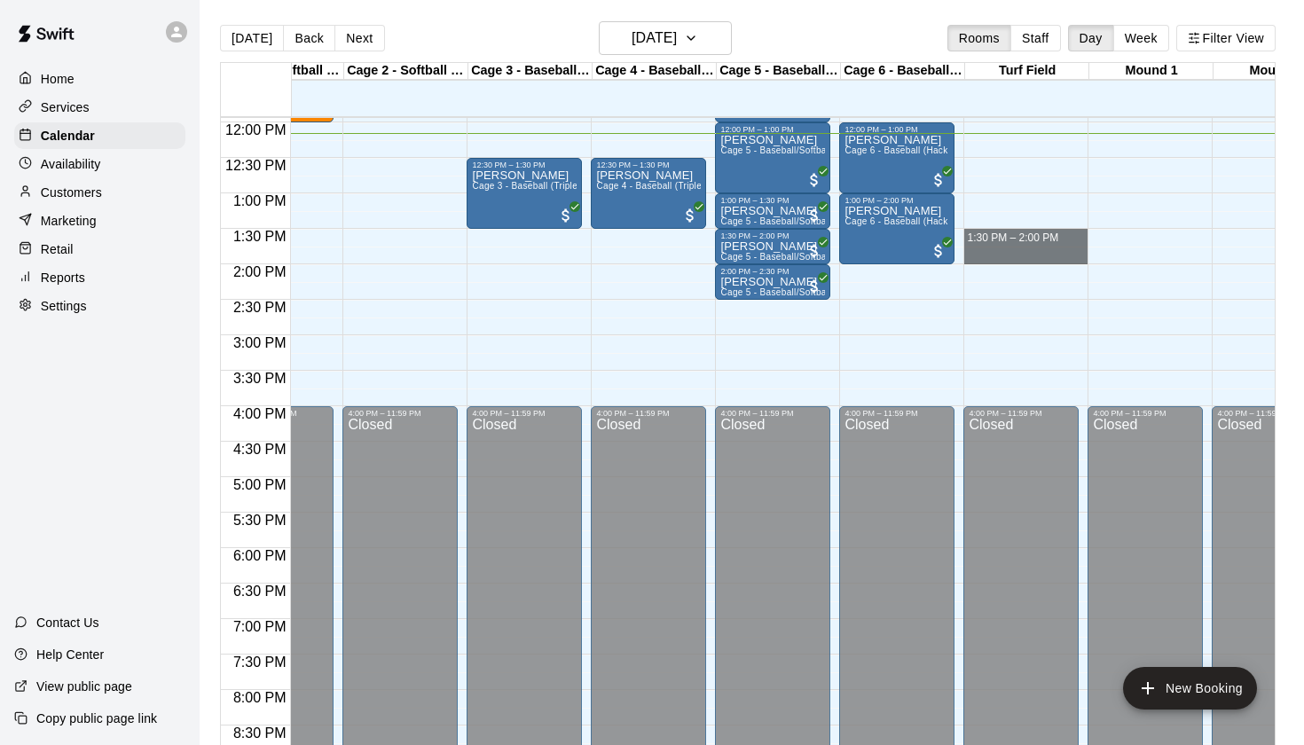
drag, startPoint x: 1010, startPoint y: 232, endPoint x: 1013, endPoint y: 256, distance: 25.1
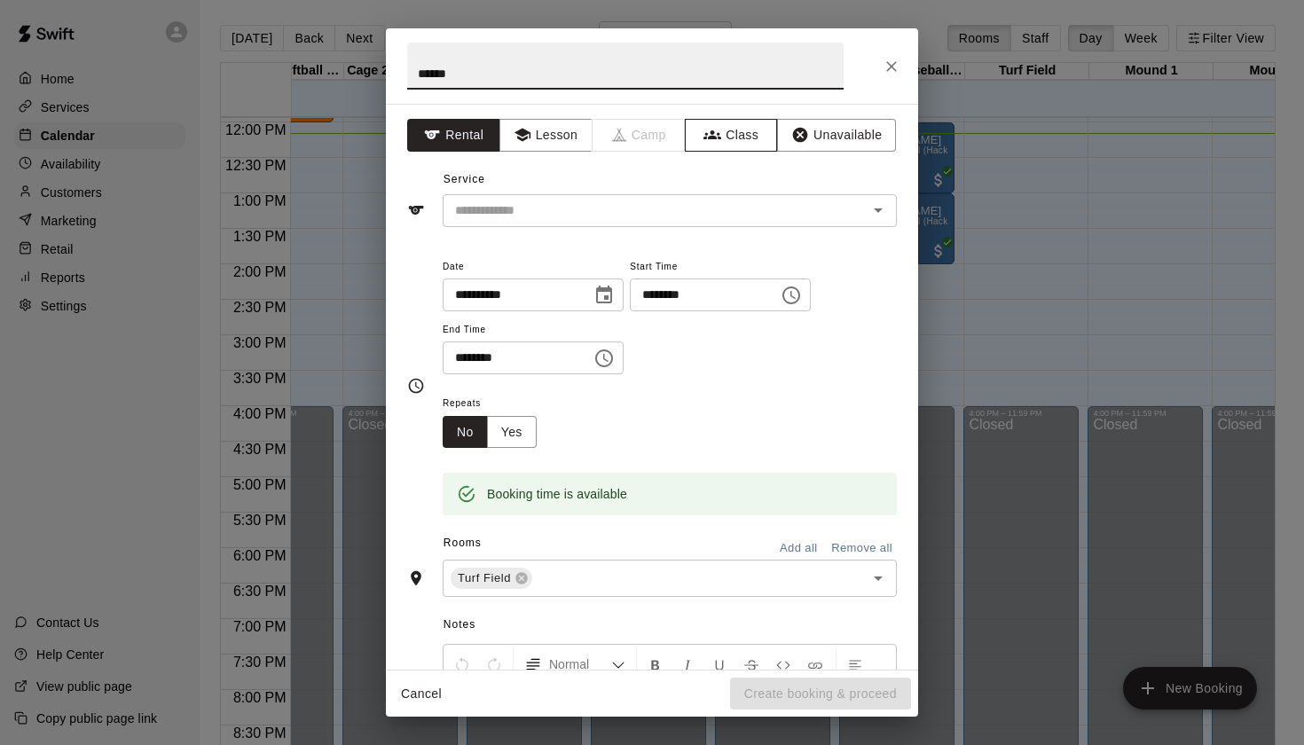
type input "******"
drag, startPoint x: 700, startPoint y: 122, endPoint x: 579, endPoint y: 190, distance: 139.0
click at [579, 190] on div "Service ​" at bounding box center [652, 196] width 490 height 61
click at [575, 205] on input "text" at bounding box center [643, 211] width 391 height 22
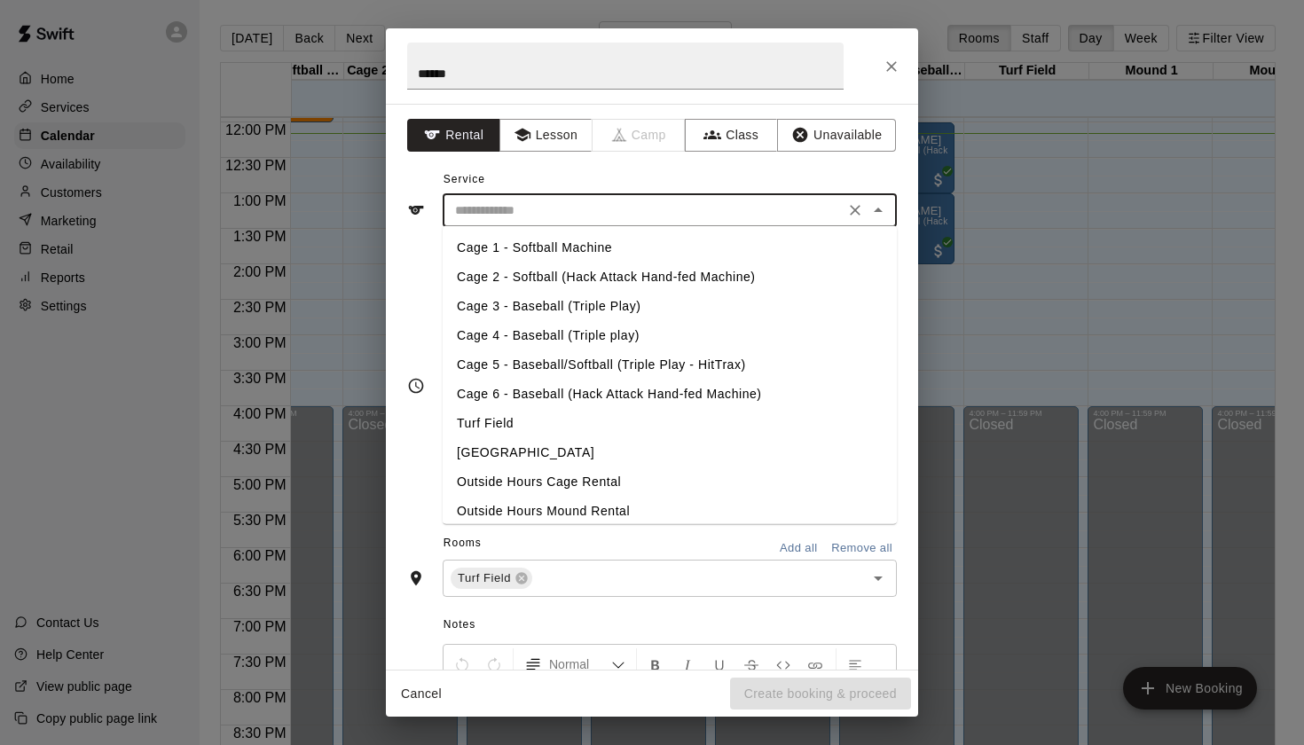
click at [517, 429] on li "Turf Field" at bounding box center [670, 423] width 454 height 29
type input "**********"
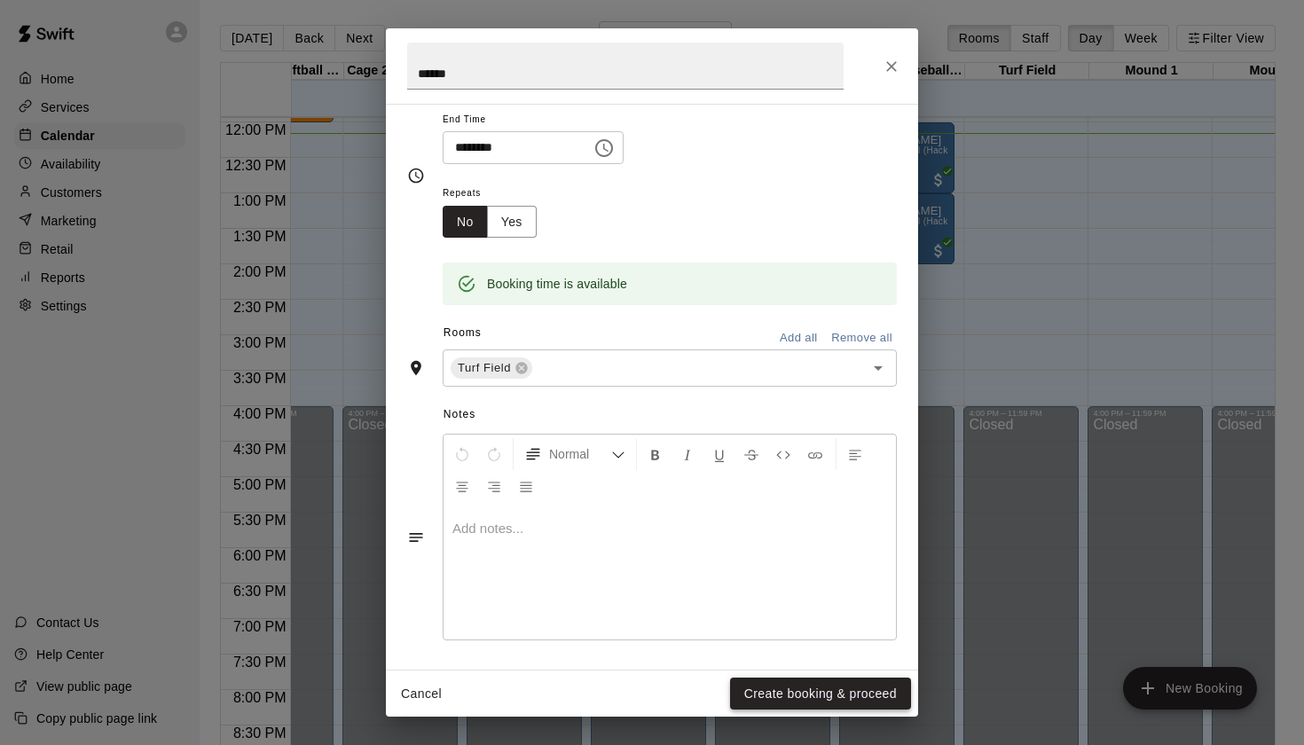
scroll to position [209, 0]
click at [795, 690] on button "Create booking & proceed" at bounding box center [820, 694] width 181 height 33
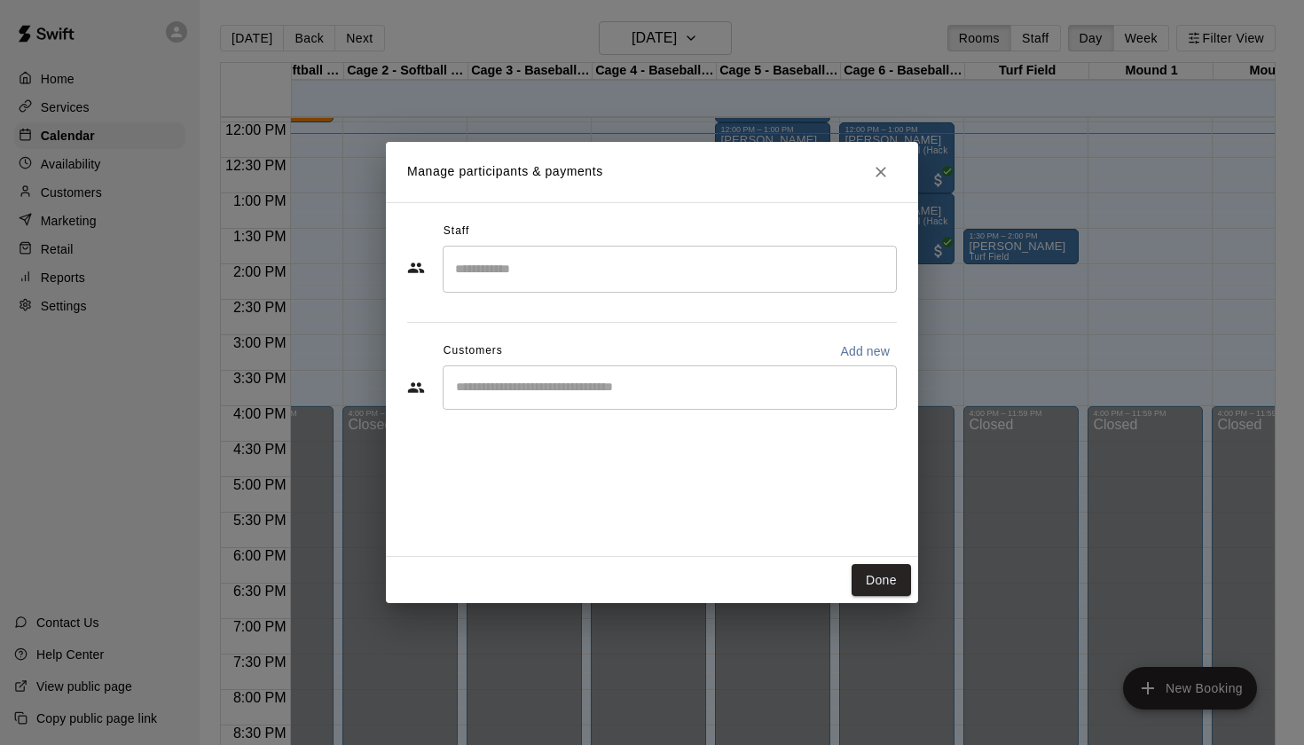
click at [552, 380] on input "Start typing to search customers..." at bounding box center [670, 388] width 438 height 18
type input "******"
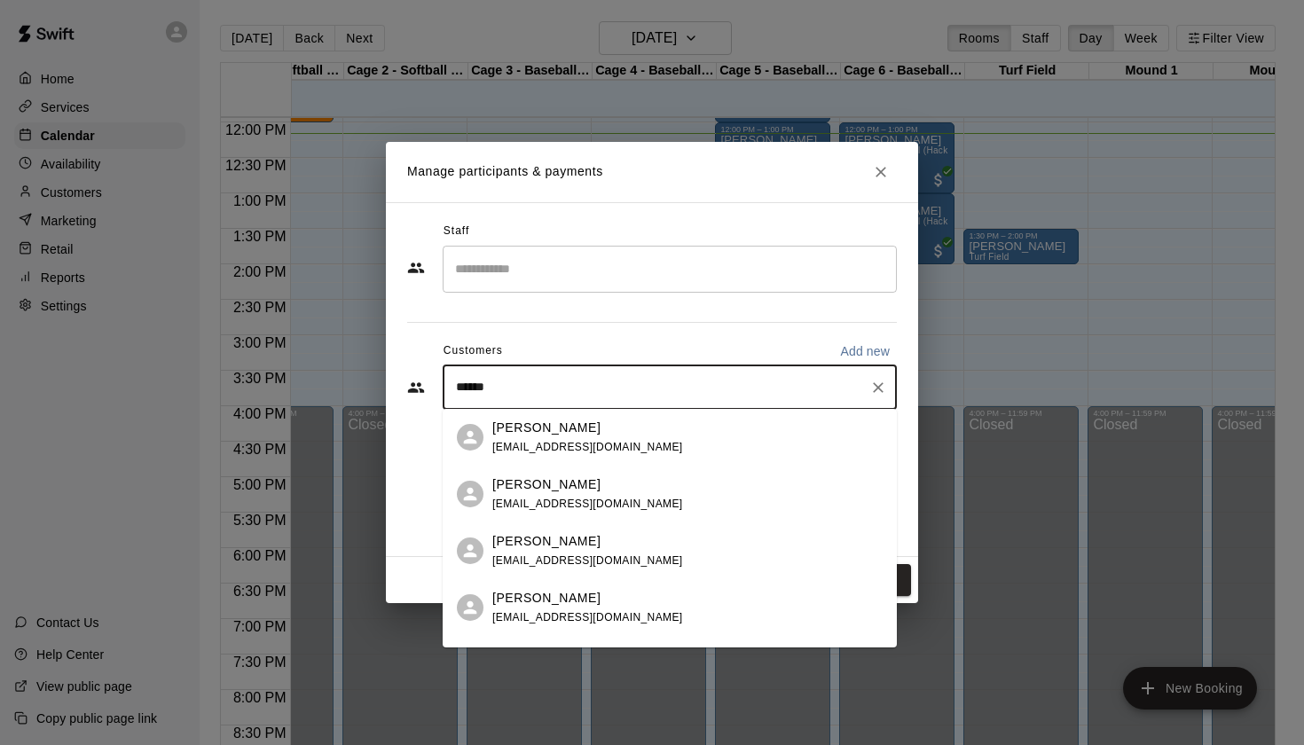
click at [529, 619] on span "anthonymendez@gmail.com" at bounding box center [587, 617] width 191 height 12
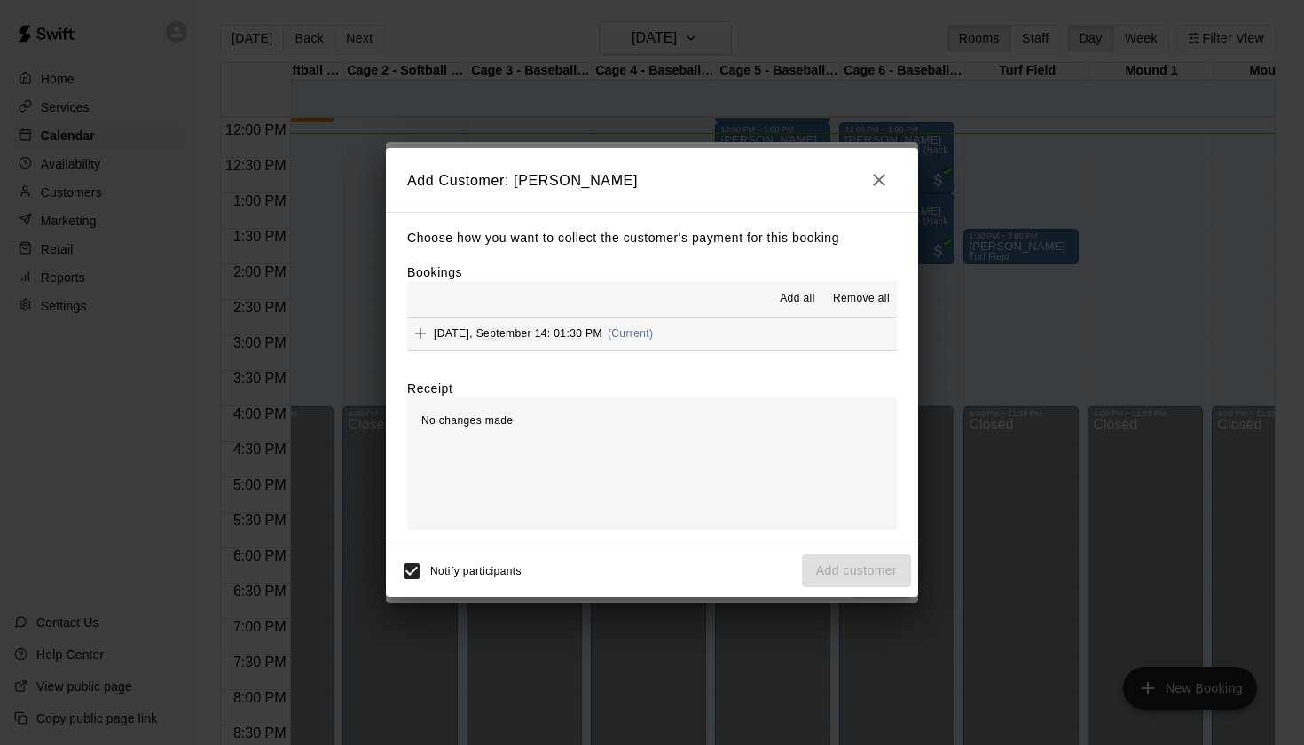
click at [620, 329] on span "(Current)" at bounding box center [631, 333] width 46 height 12
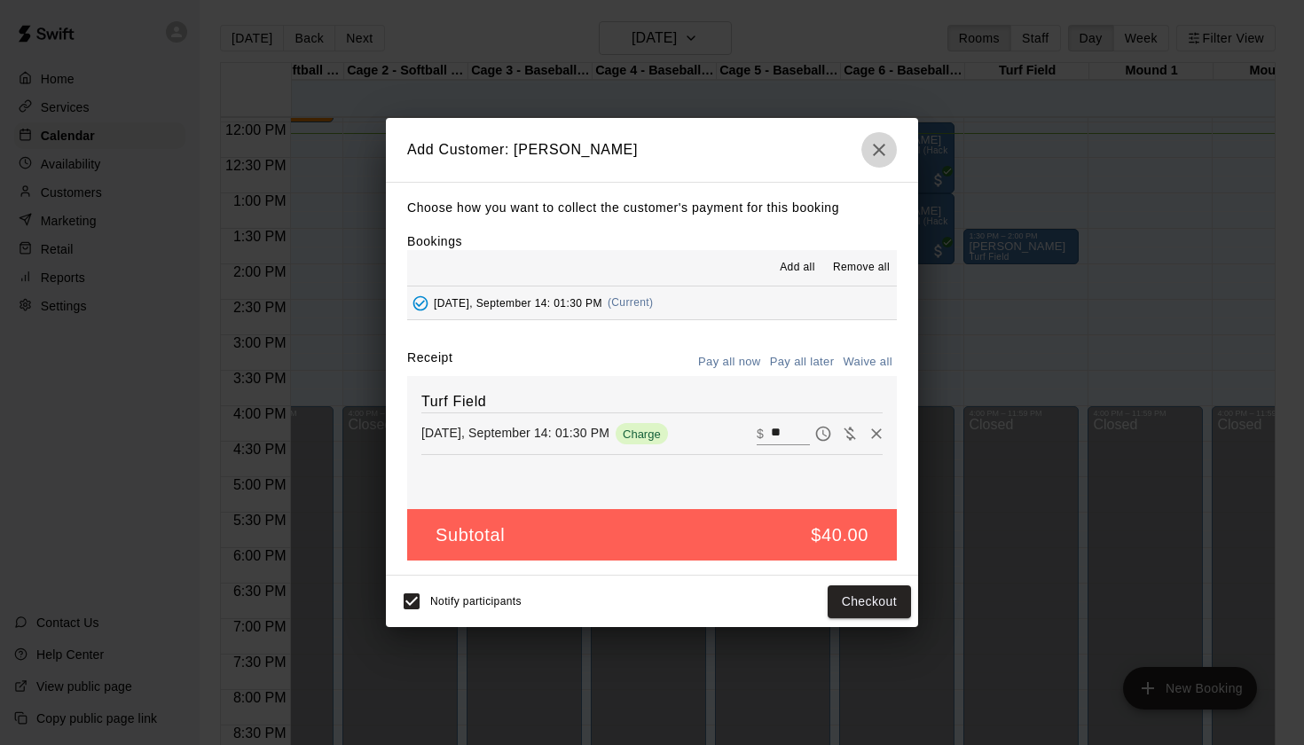
click at [880, 151] on icon "button" at bounding box center [879, 150] width 12 height 12
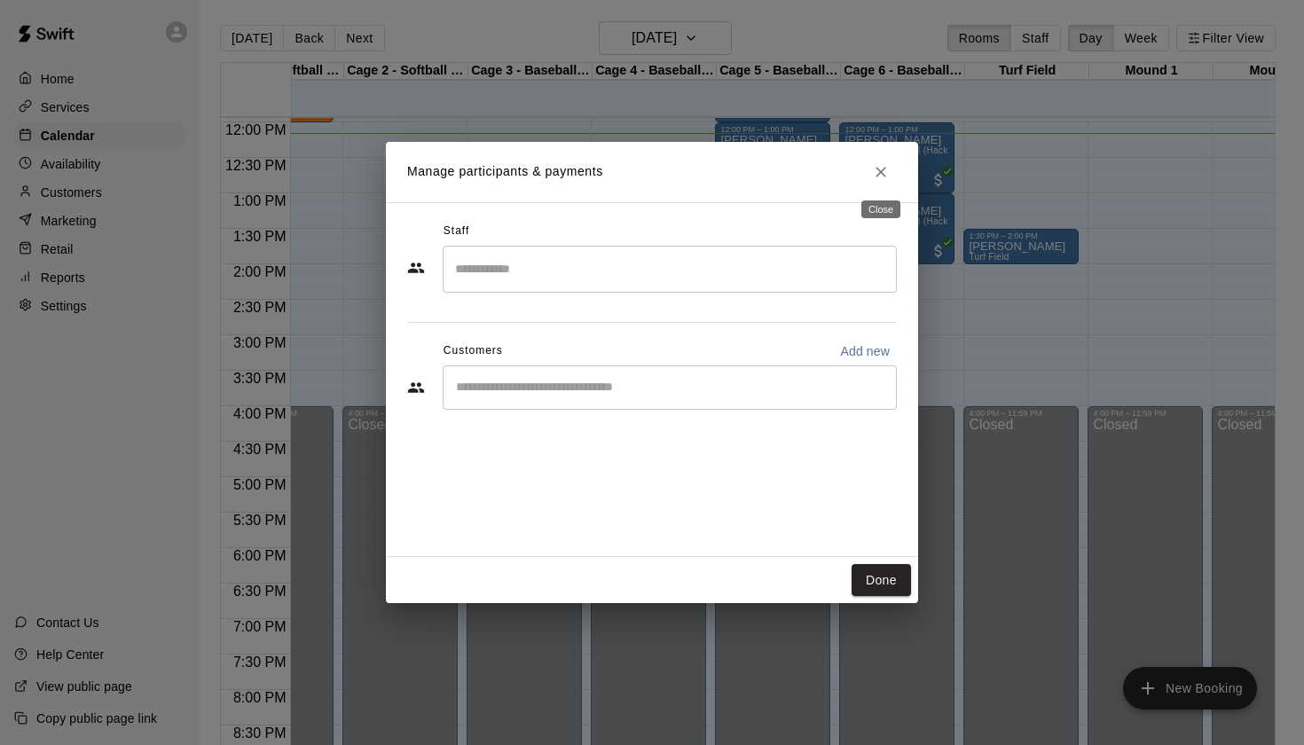
click at [882, 160] on button "Close" at bounding box center [881, 172] width 32 height 32
